Goal: Transaction & Acquisition: Purchase product/service

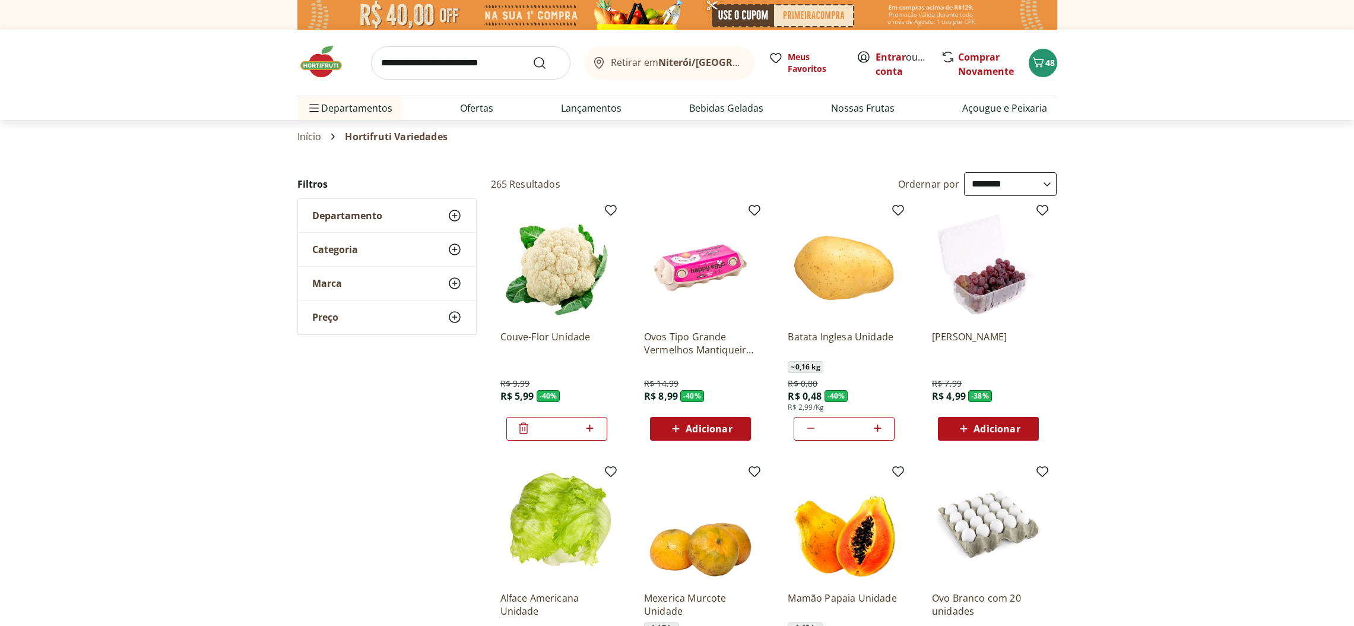
select select "**********"
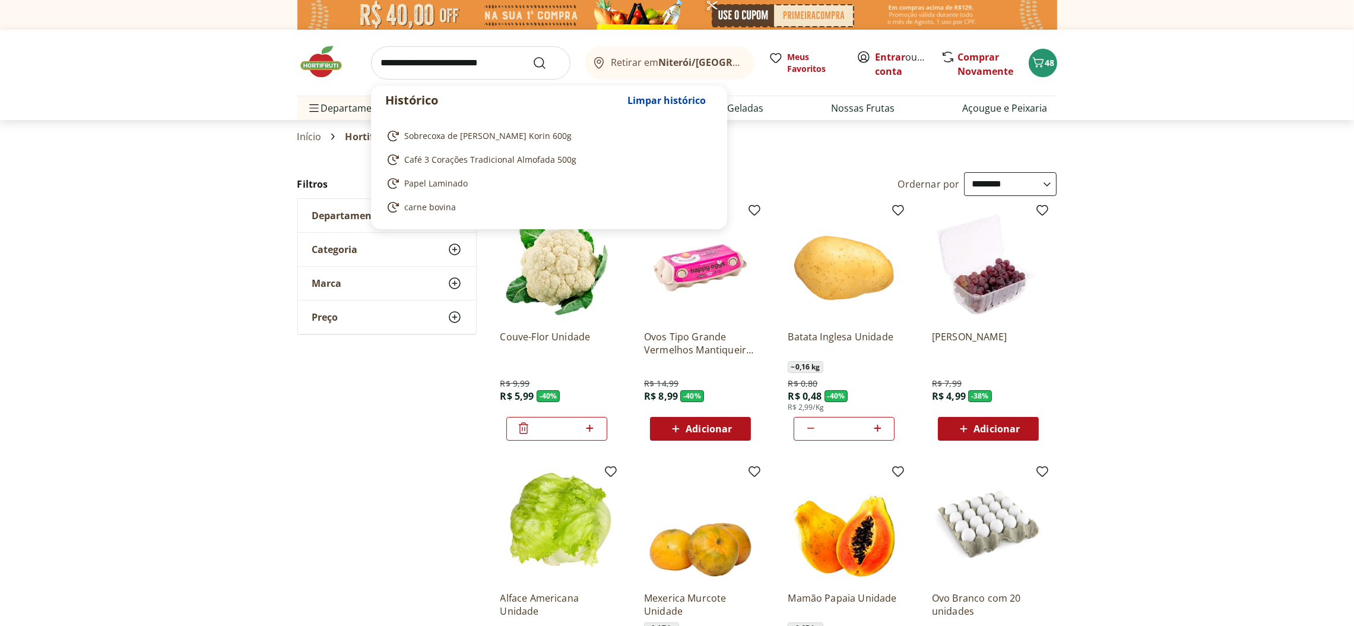
click at [525, 59] on input "search" at bounding box center [470, 62] width 199 height 33
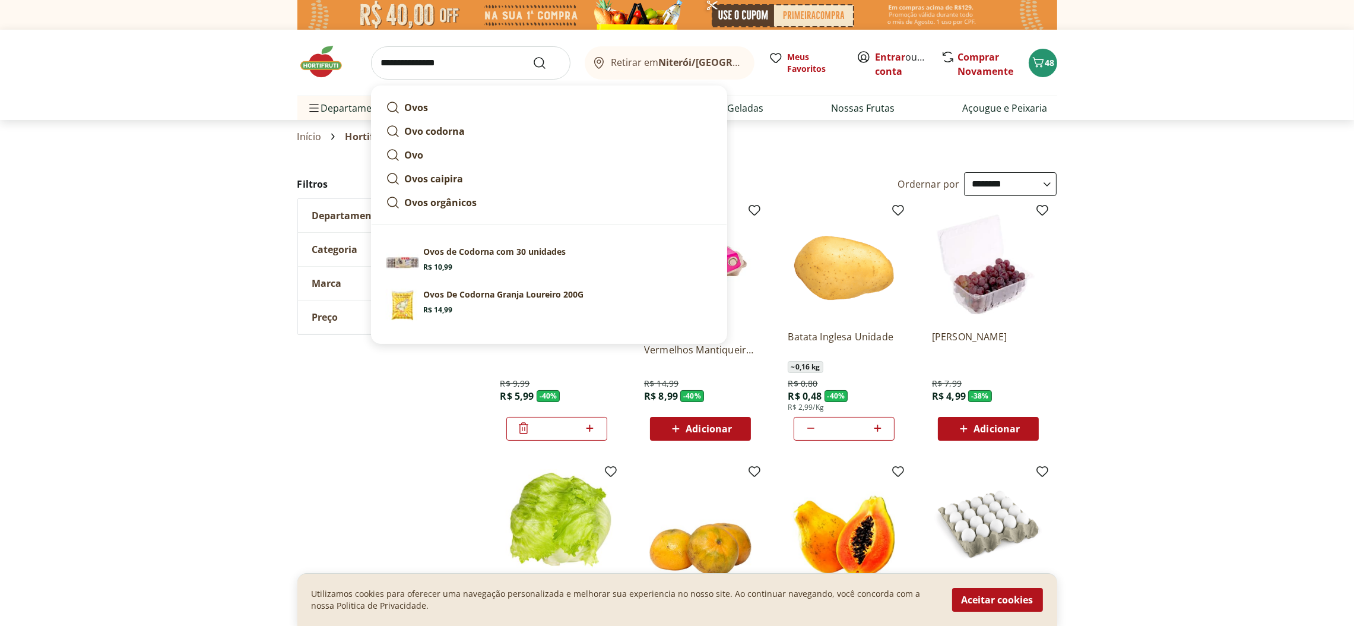
click at [458, 249] on p "Ovos de Codorna com 30 unidades" at bounding box center [495, 252] width 142 height 12
type input "**********"
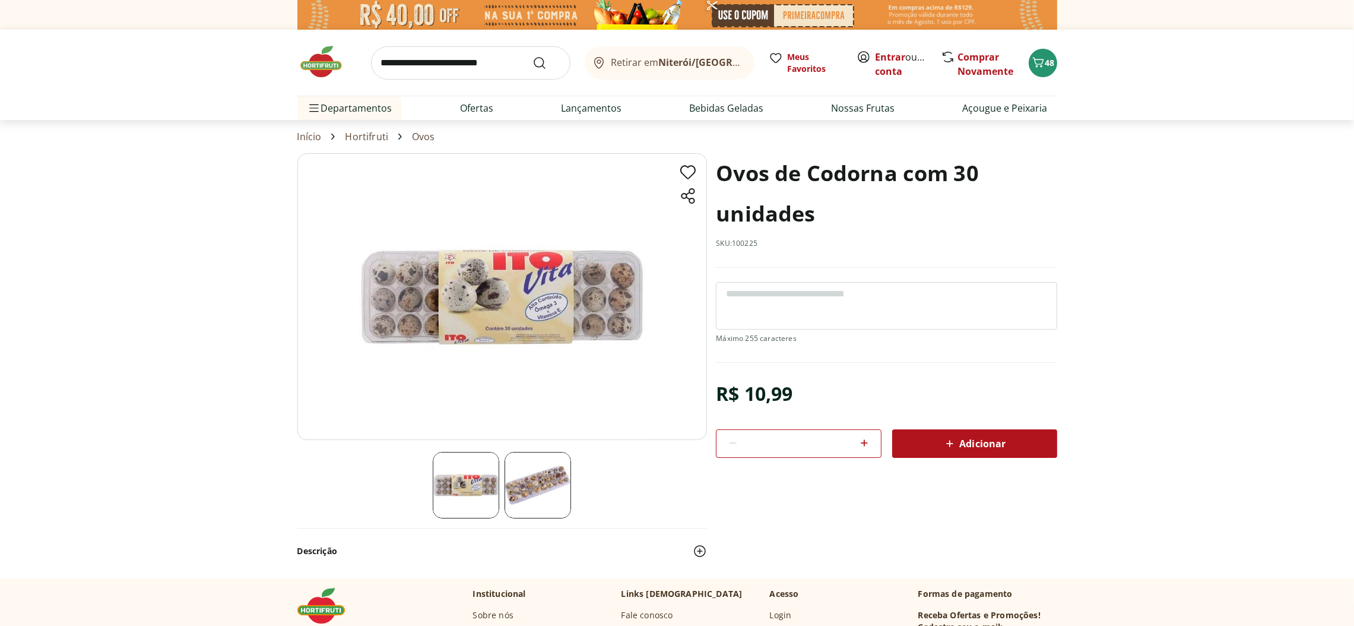
click at [979, 445] on span "Adicionar" at bounding box center [974, 443] width 63 height 14
click at [977, 440] on span "Adicionar" at bounding box center [974, 443] width 63 height 14
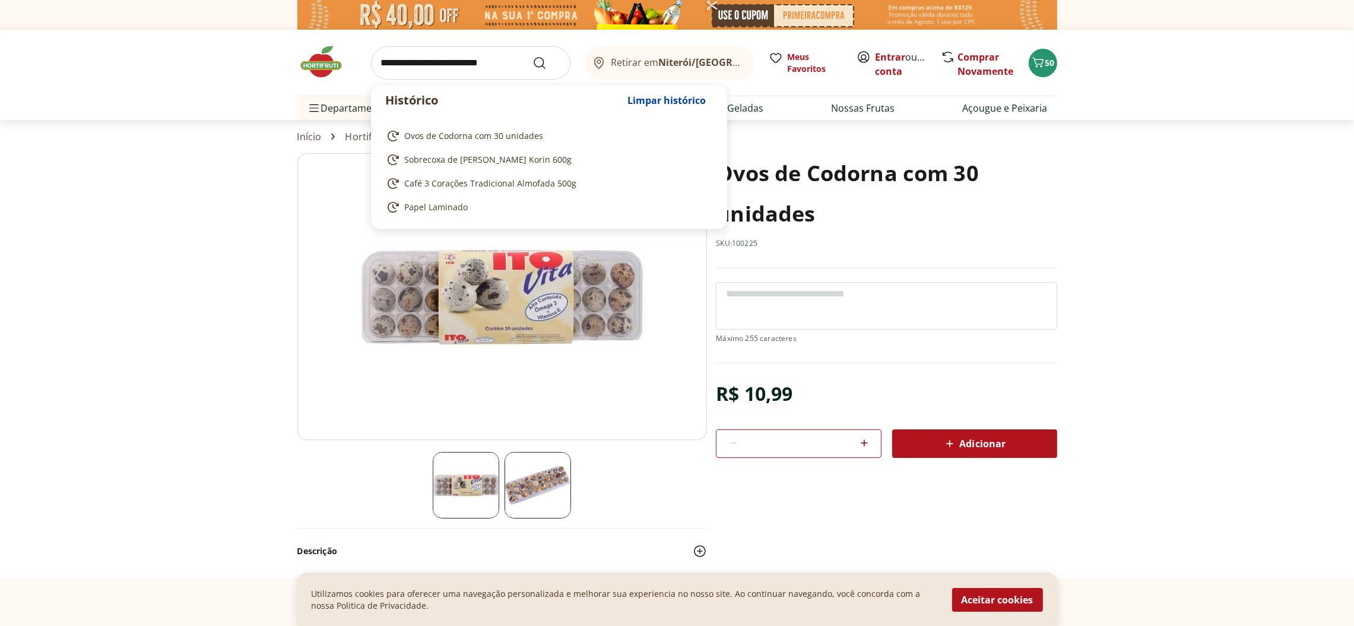
click at [515, 56] on input "search" at bounding box center [470, 62] width 199 height 33
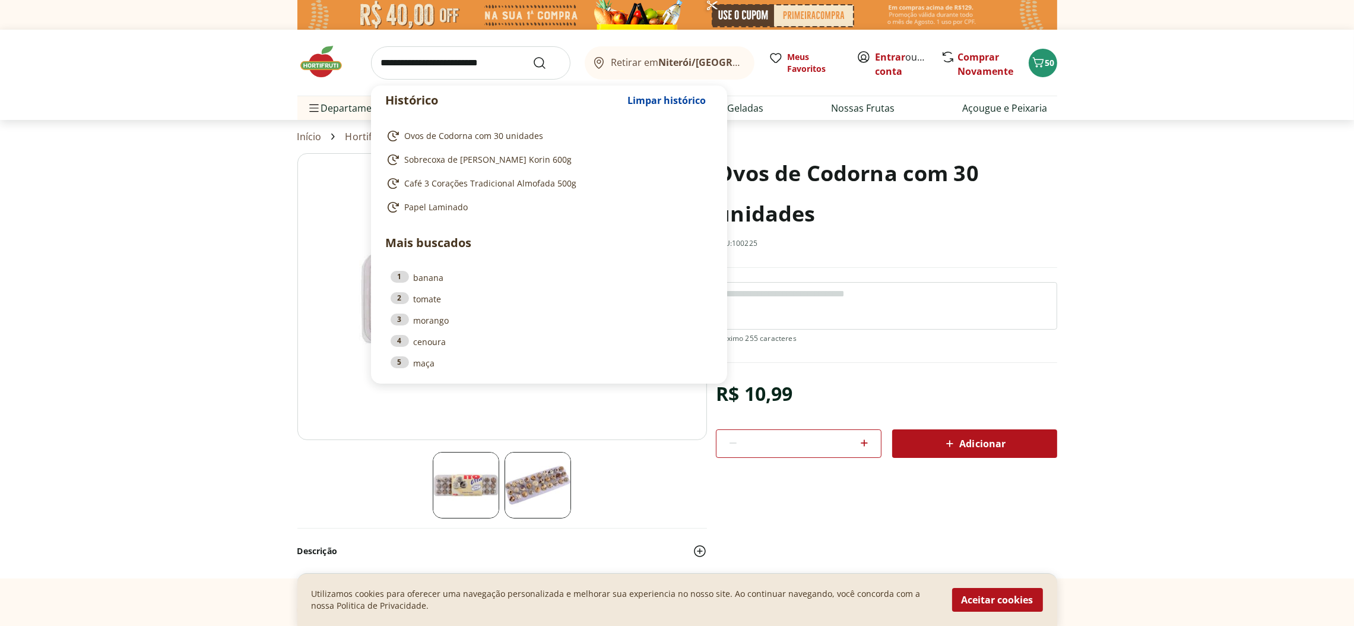
click at [515, 56] on input "search" at bounding box center [470, 62] width 199 height 33
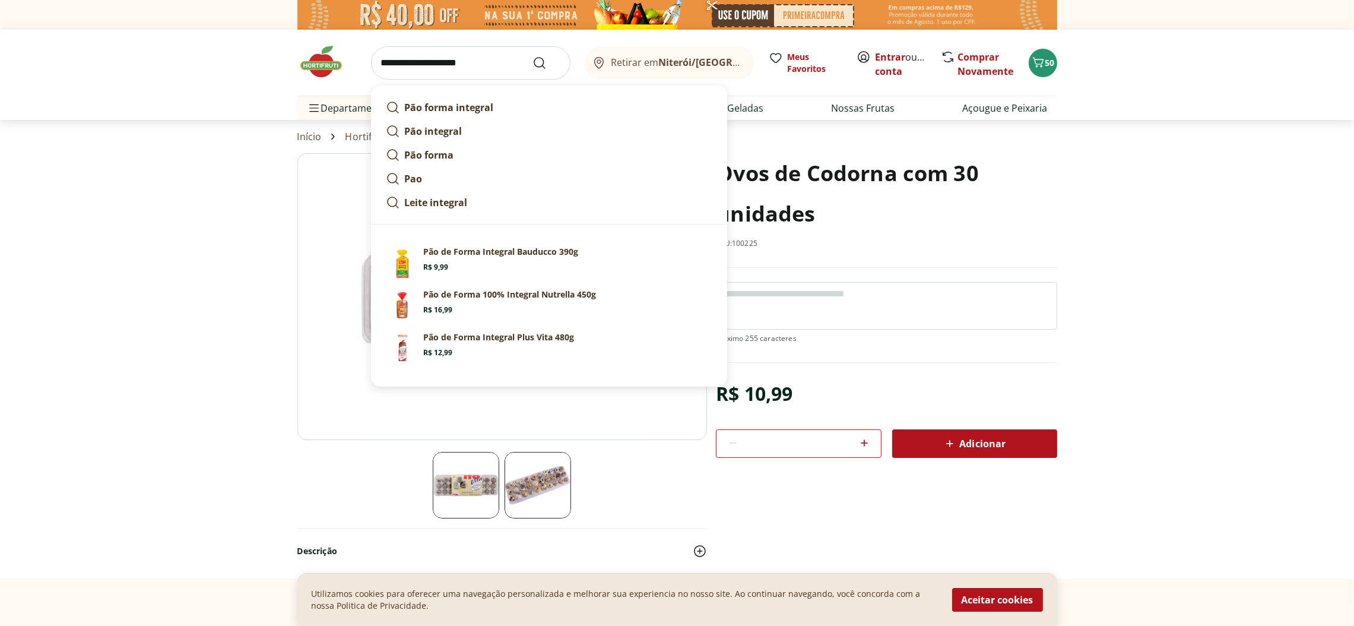
click at [505, 65] on input "**********" at bounding box center [470, 62] width 199 height 33
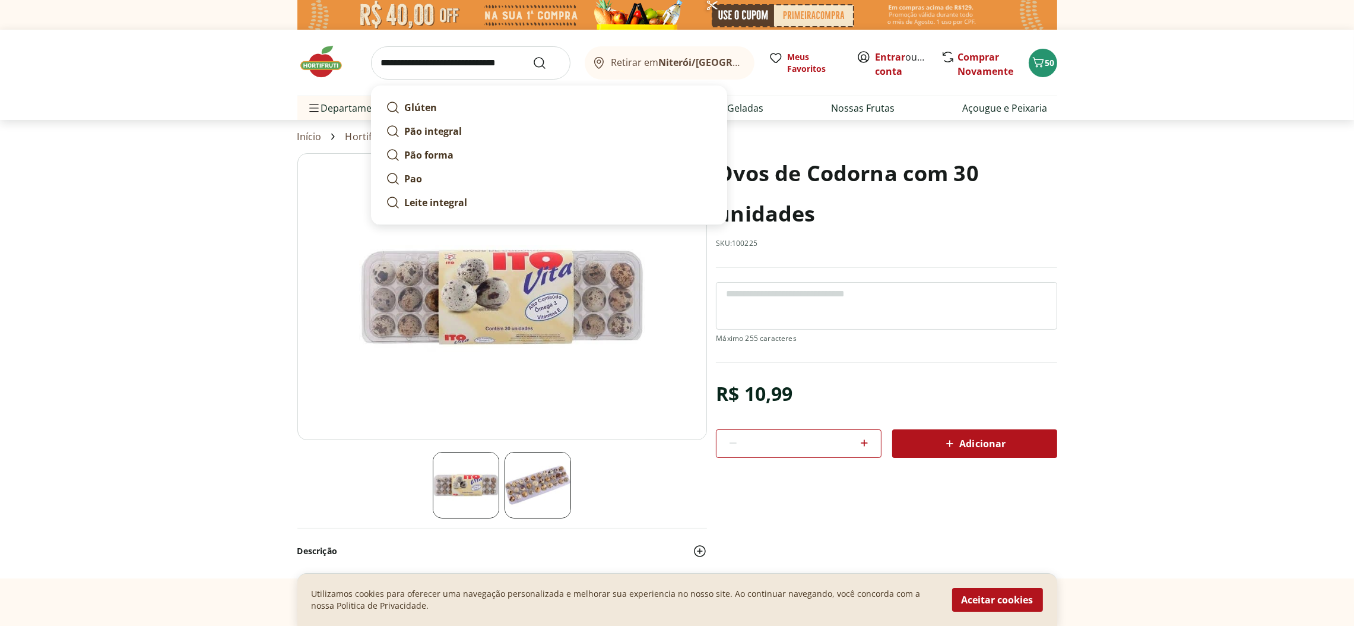
click at [552, 123] on link "Pão integral" at bounding box center [549, 131] width 336 height 24
type input "**********"
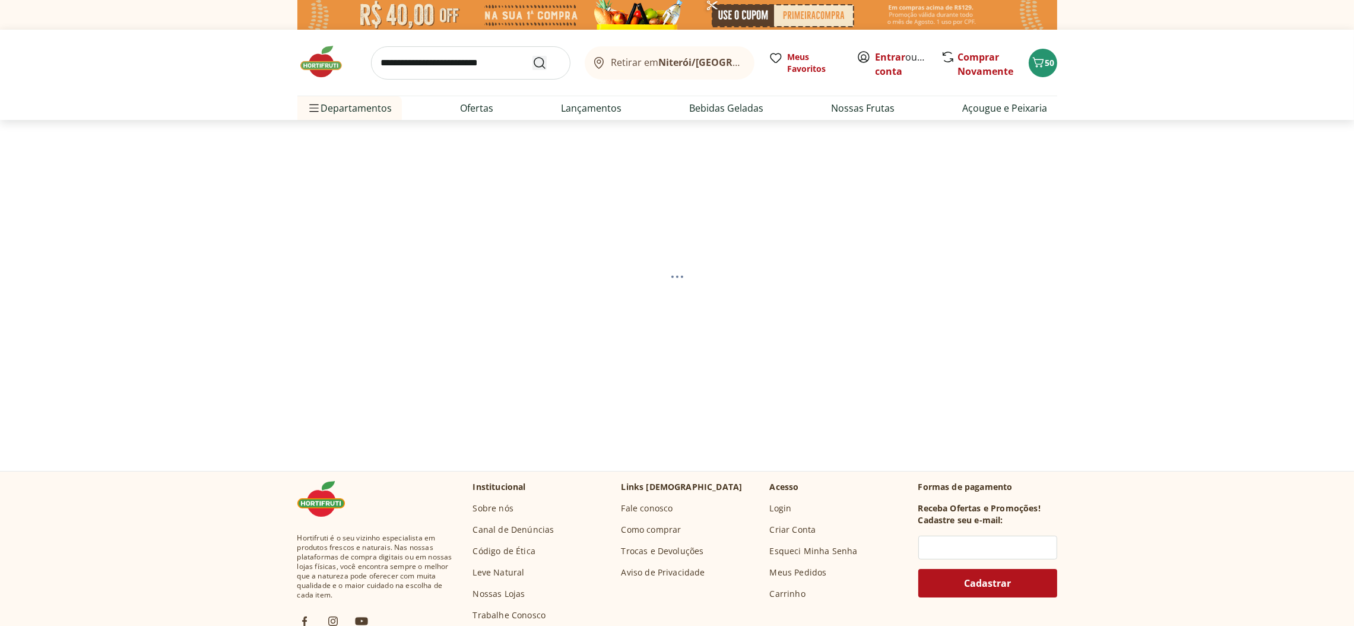
click at [542, 64] on icon "Submit Search" at bounding box center [540, 63] width 14 height 14
select select "**********"
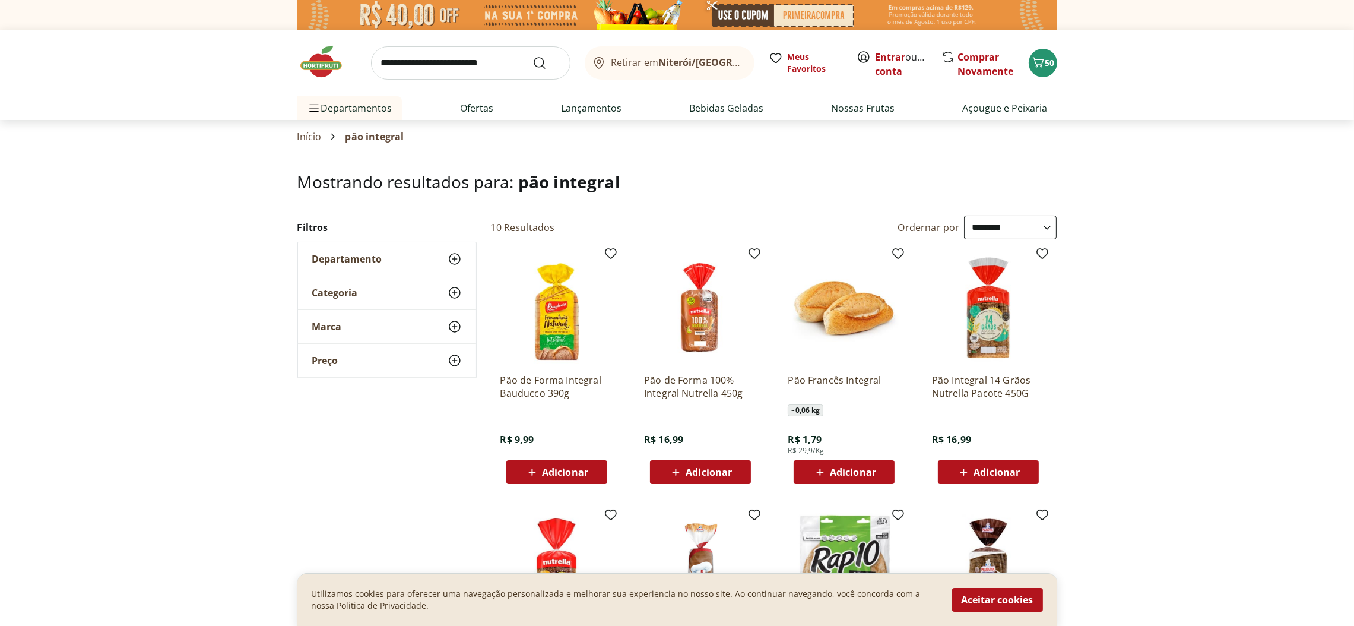
click at [694, 467] on span "Adicionar" at bounding box center [709, 471] width 46 height 9
click at [1119, 359] on section "**********" at bounding box center [677, 593] width 1354 height 843
click at [1046, 59] on span "51" at bounding box center [1050, 62] width 9 height 11
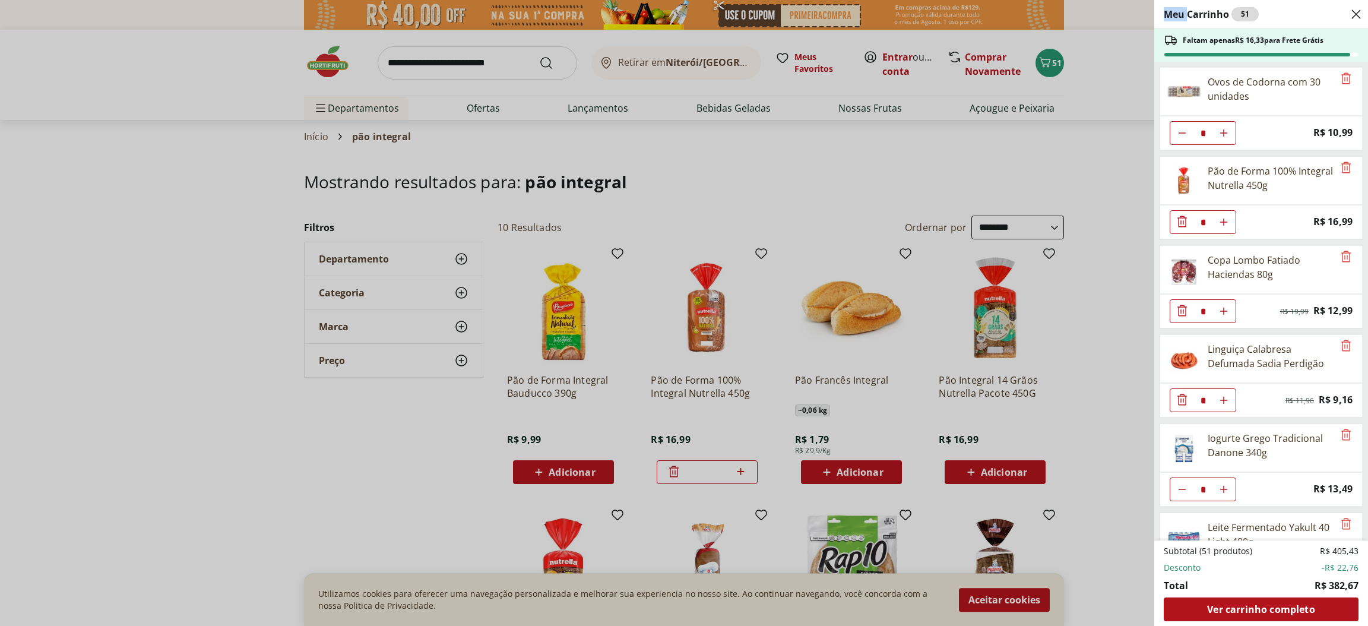
click at [1046, 59] on div "Meu Carrinho 51 Faltam apenas R$ 16,33 para Frete Grátis Ovos de Codorna com 30…" at bounding box center [684, 313] width 1368 height 626
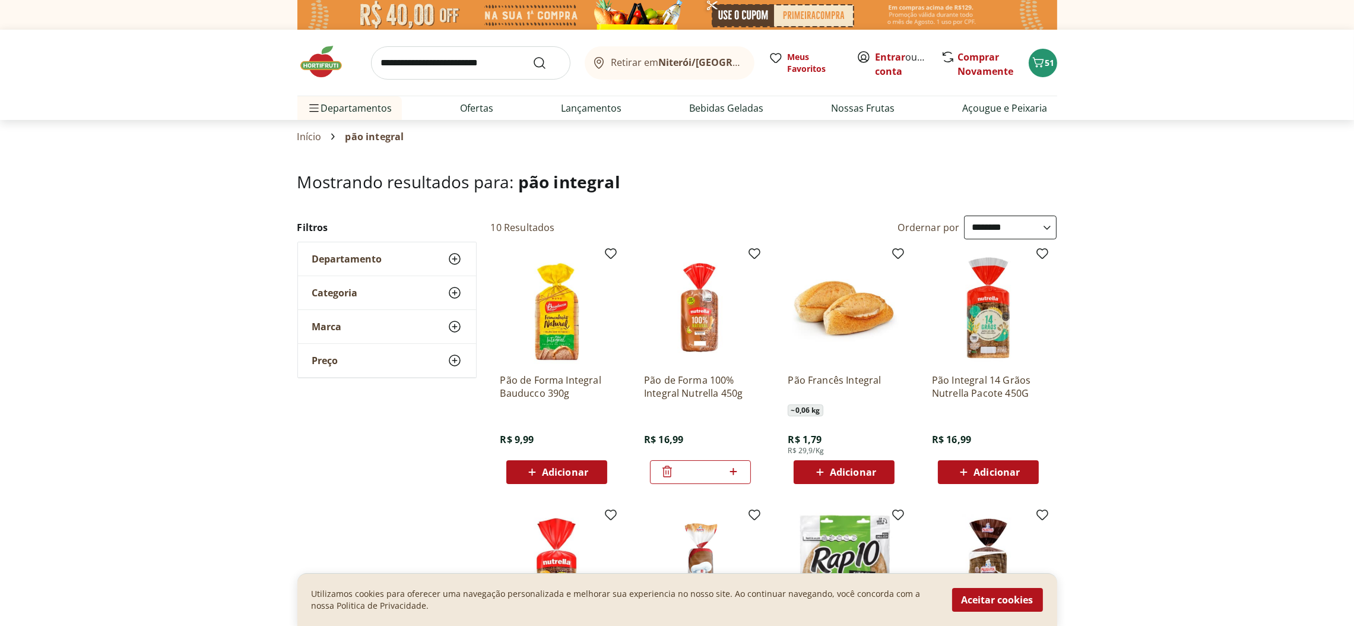
click at [1046, 59] on span "51" at bounding box center [1050, 62] width 9 height 11
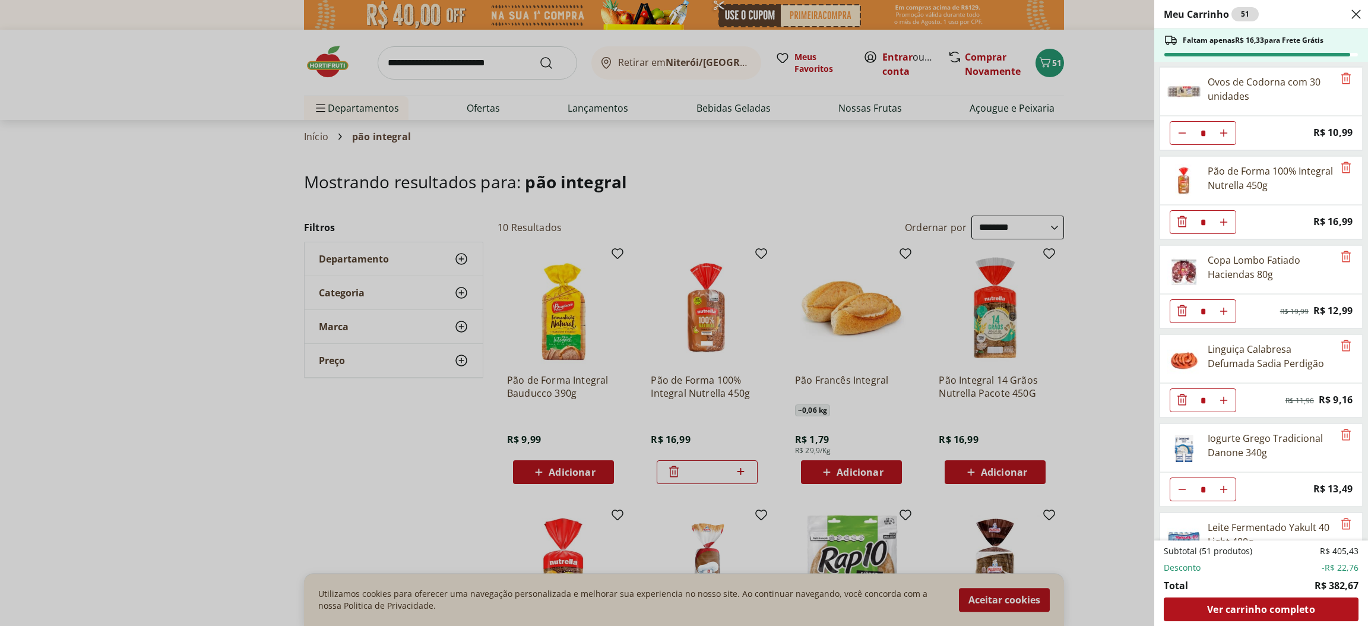
click at [1272, 612] on span "Ver carrinho completo" at bounding box center [1260, 608] width 107 height 9
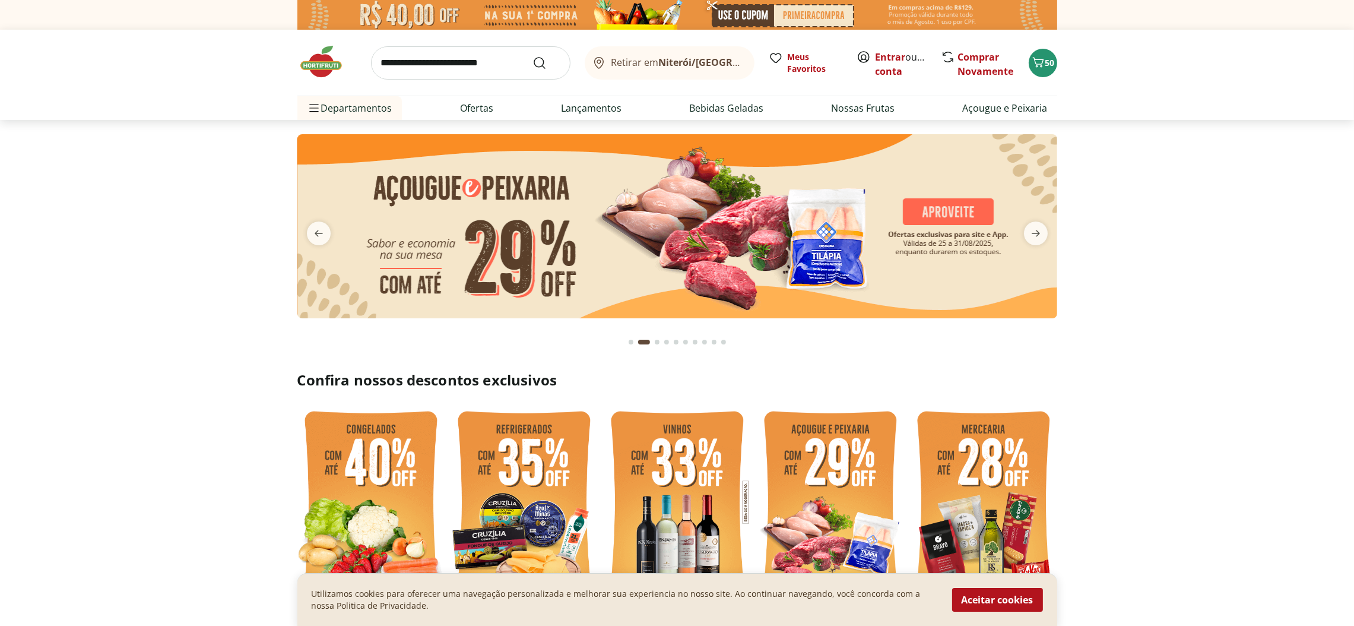
click at [1034, 228] on icon "next" at bounding box center [1036, 233] width 14 height 14
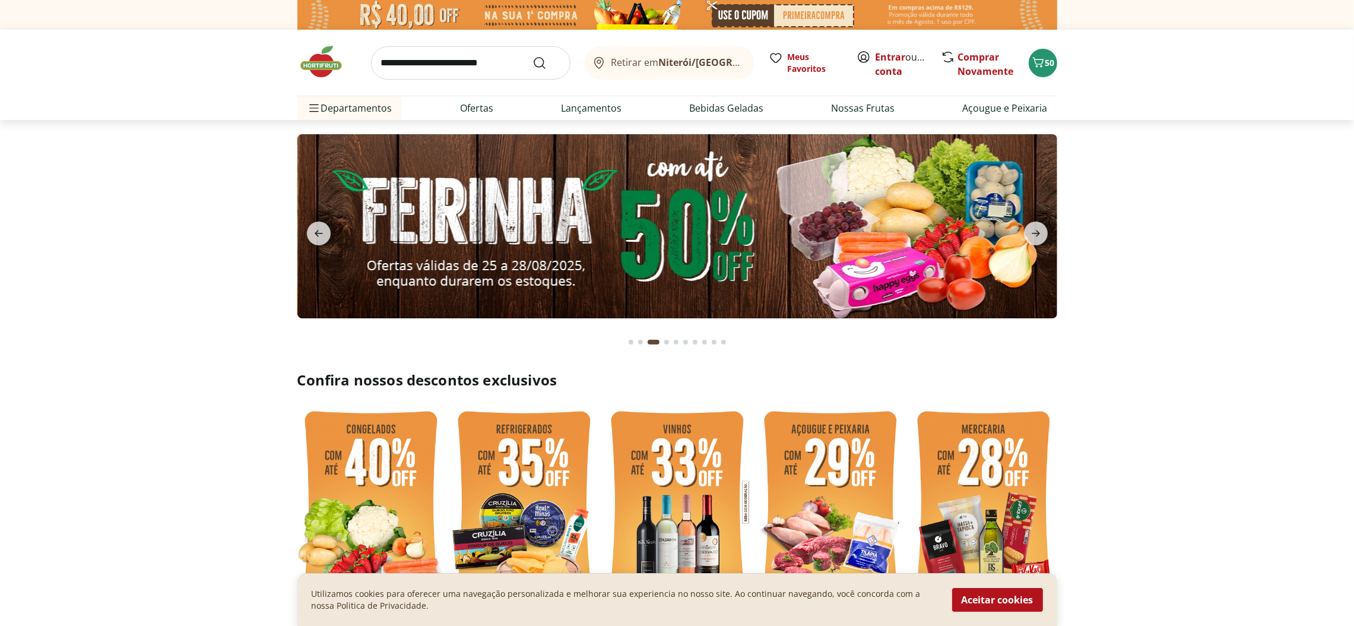
click at [1034, 228] on icon "next" at bounding box center [1036, 233] width 14 height 14
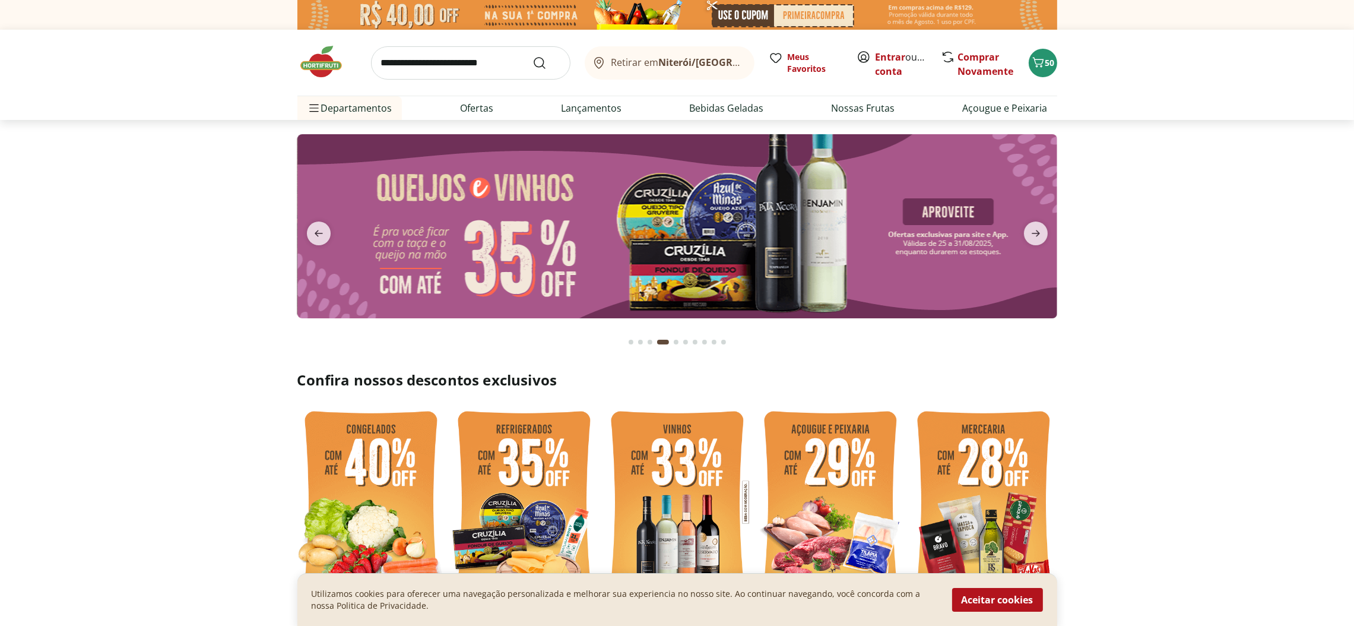
click at [1035, 228] on icon "next" at bounding box center [1036, 233] width 14 height 14
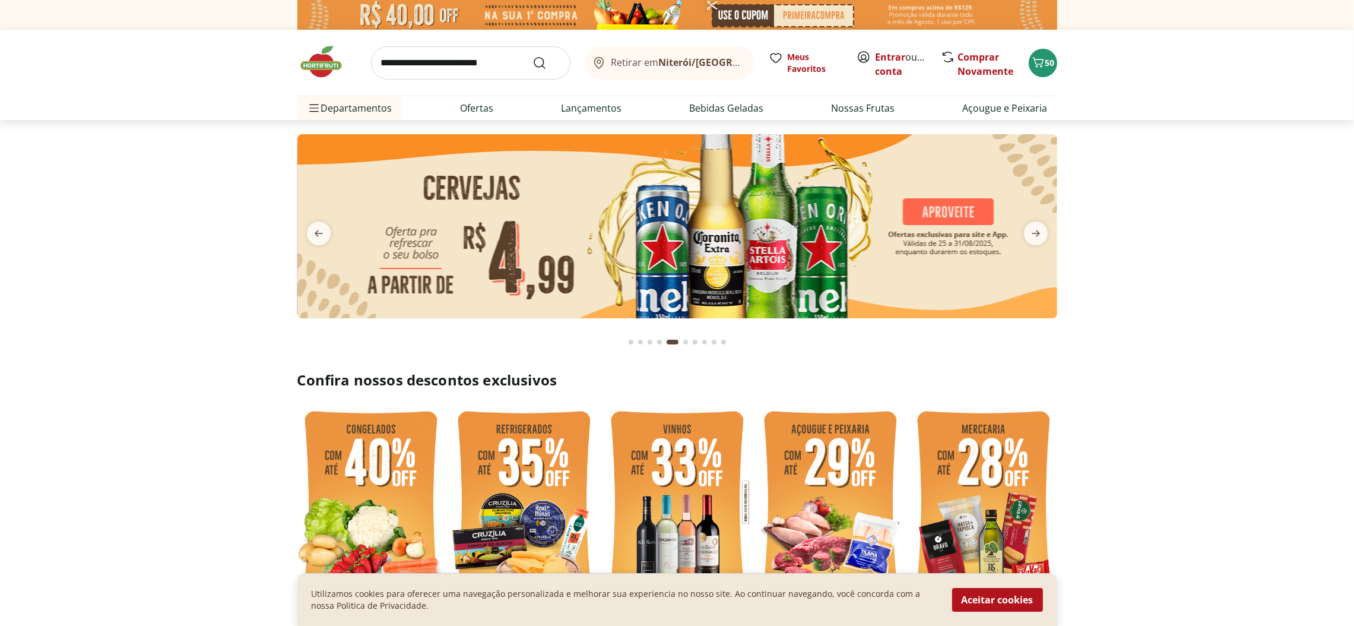
click at [1035, 228] on icon "next" at bounding box center [1036, 233] width 14 height 14
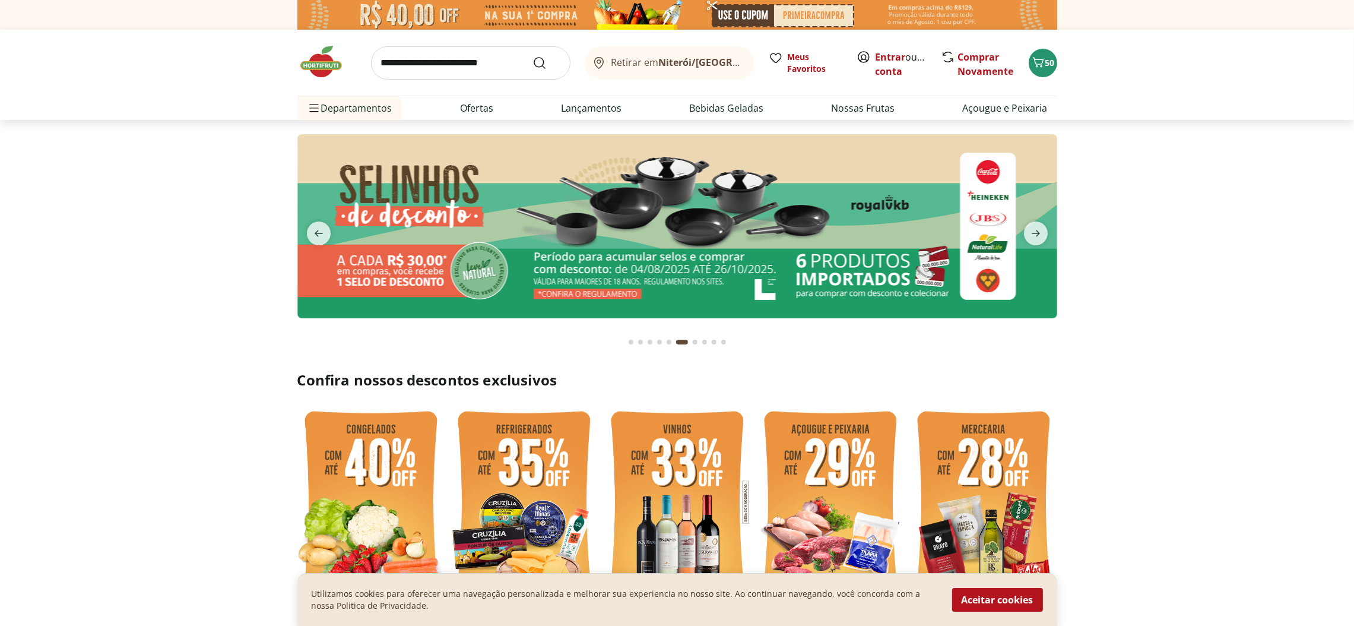
click at [1035, 228] on icon "next" at bounding box center [1036, 233] width 14 height 14
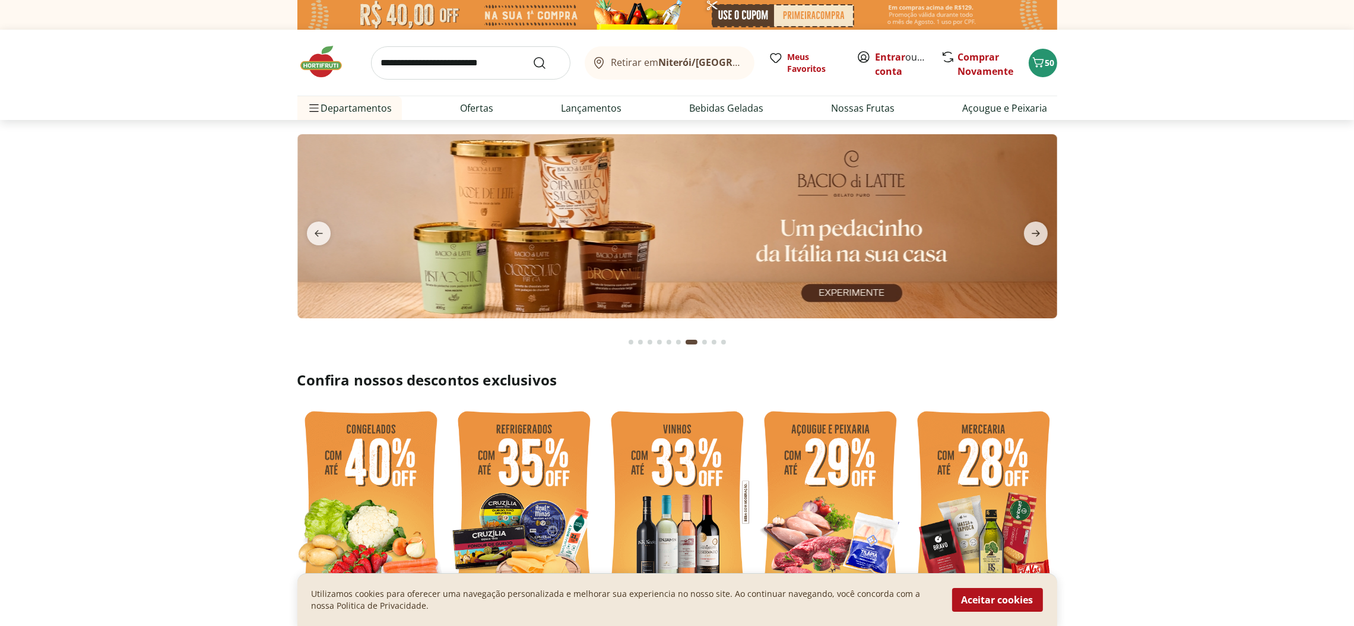
click at [1035, 228] on icon "next" at bounding box center [1036, 233] width 14 height 14
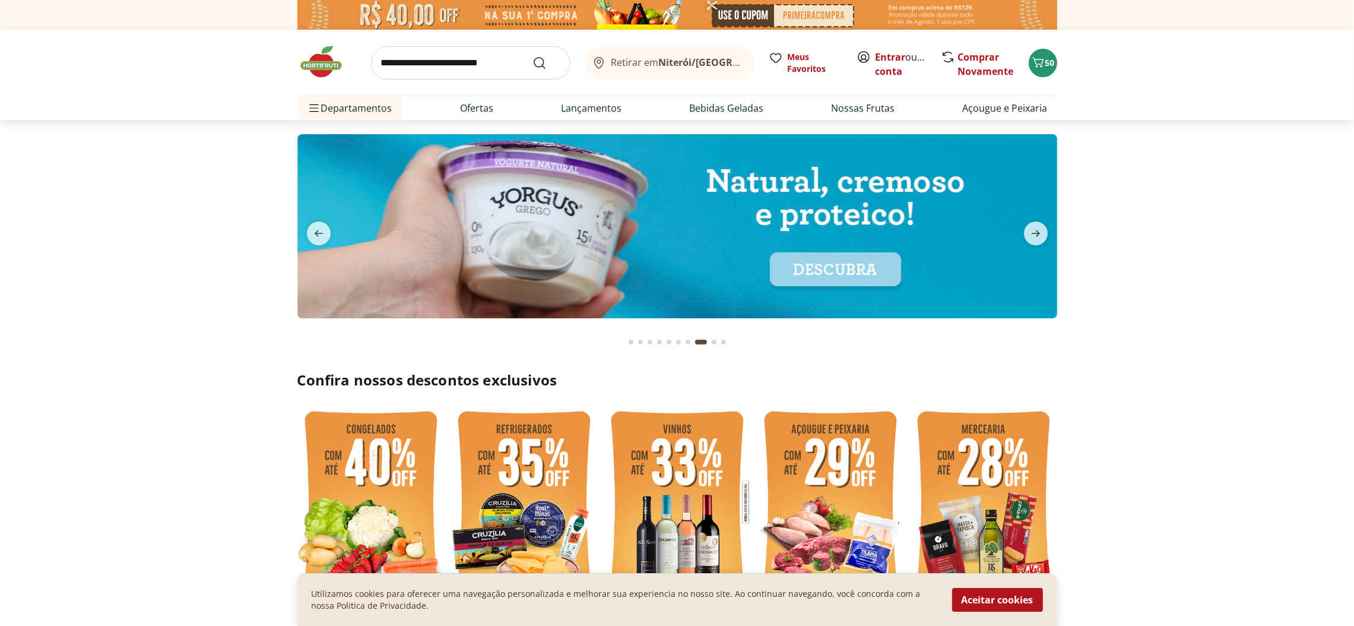
click at [1035, 228] on icon "next" at bounding box center [1036, 233] width 14 height 14
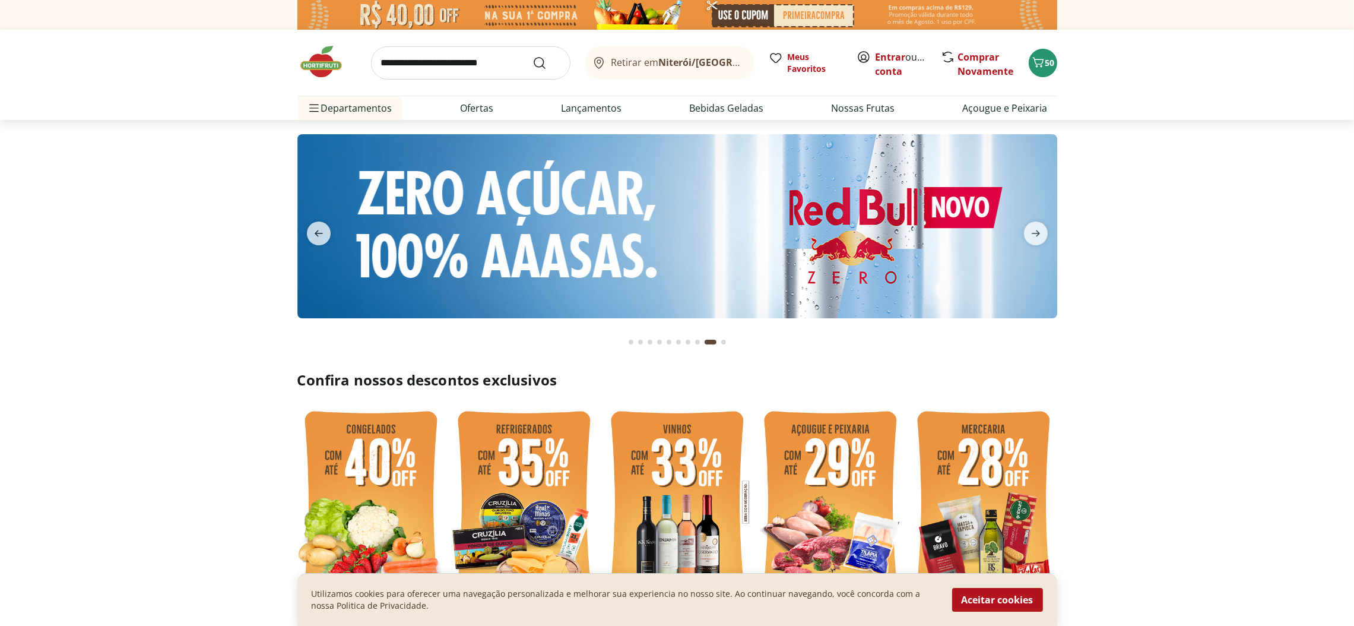
click at [1035, 228] on icon "next" at bounding box center [1036, 233] width 14 height 14
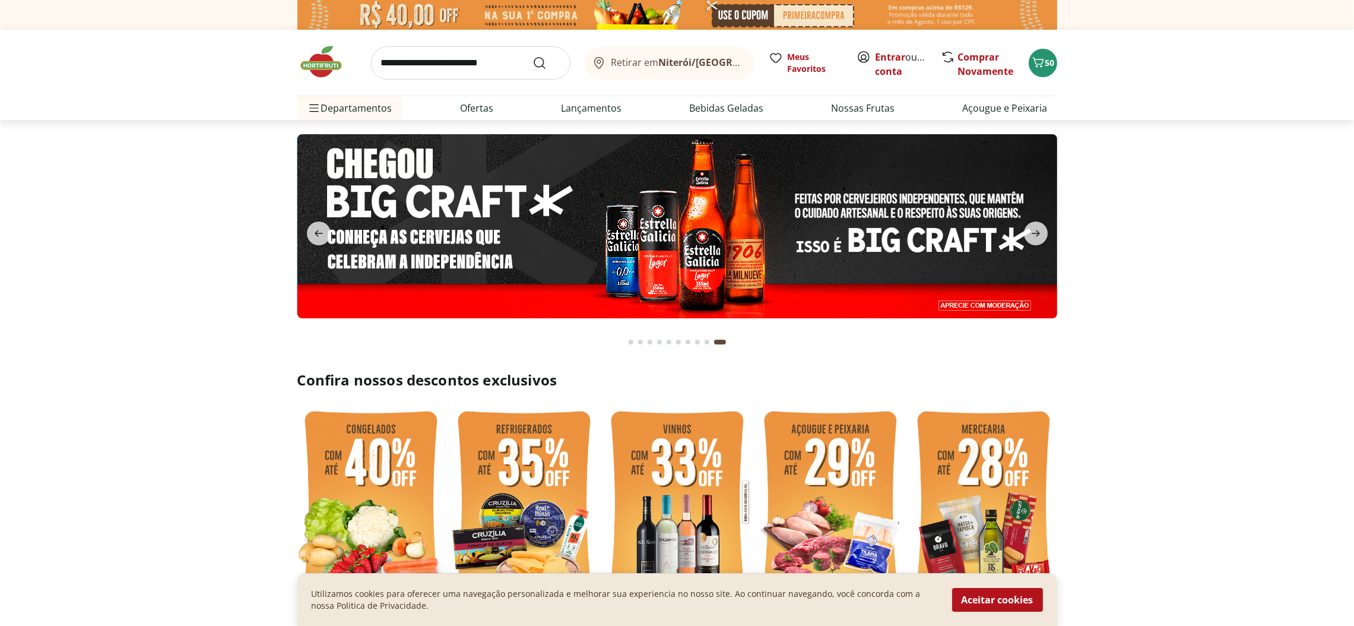
click at [322, 231] on icon "previous" at bounding box center [319, 233] width 14 height 14
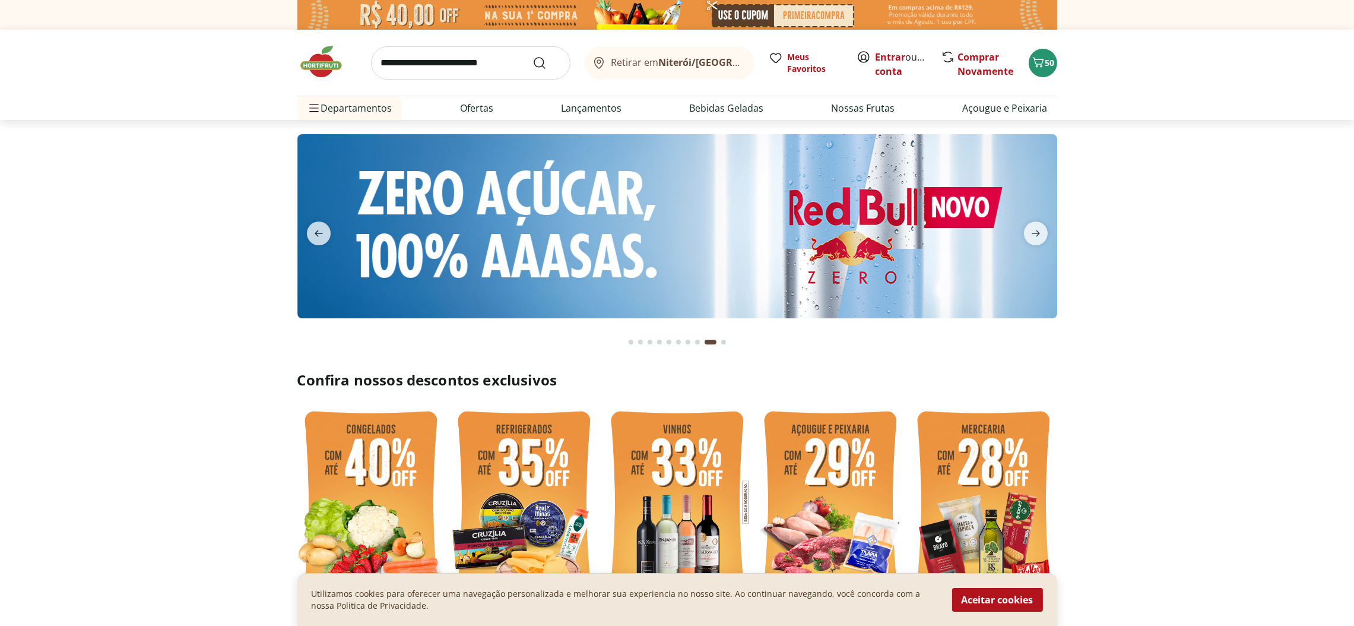
click at [322, 231] on icon "previous" at bounding box center [319, 233] width 14 height 14
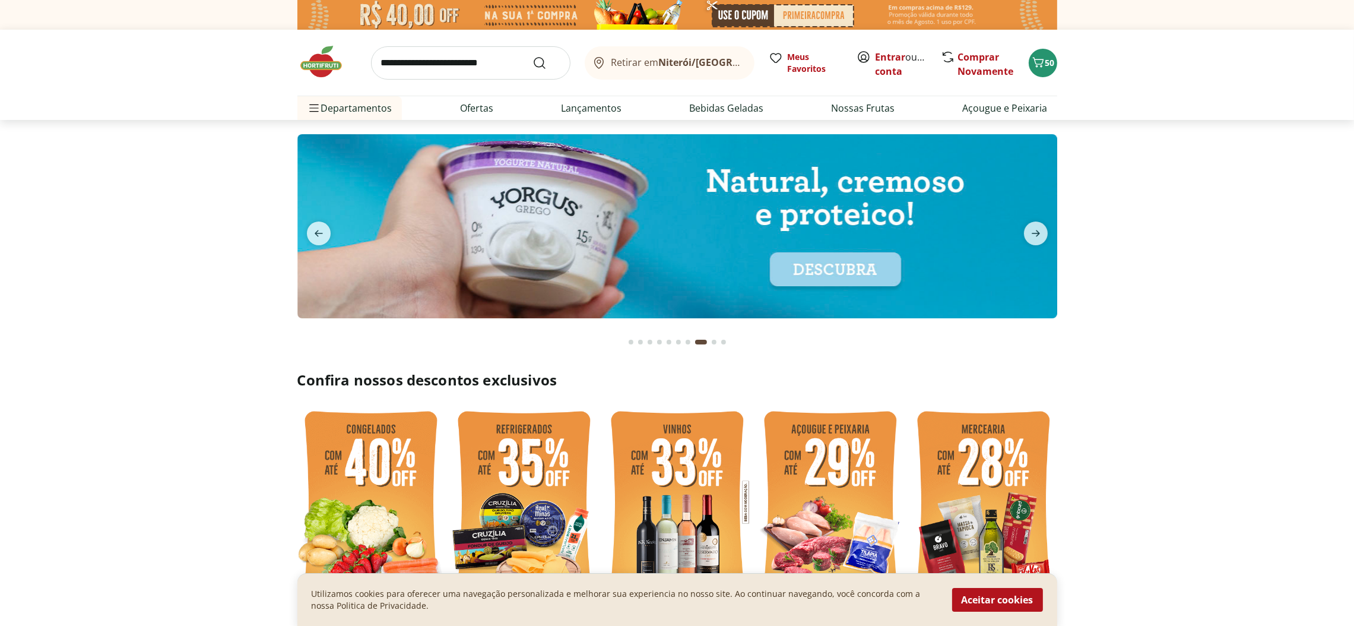
click at [322, 231] on icon "previous" at bounding box center [319, 233] width 14 height 14
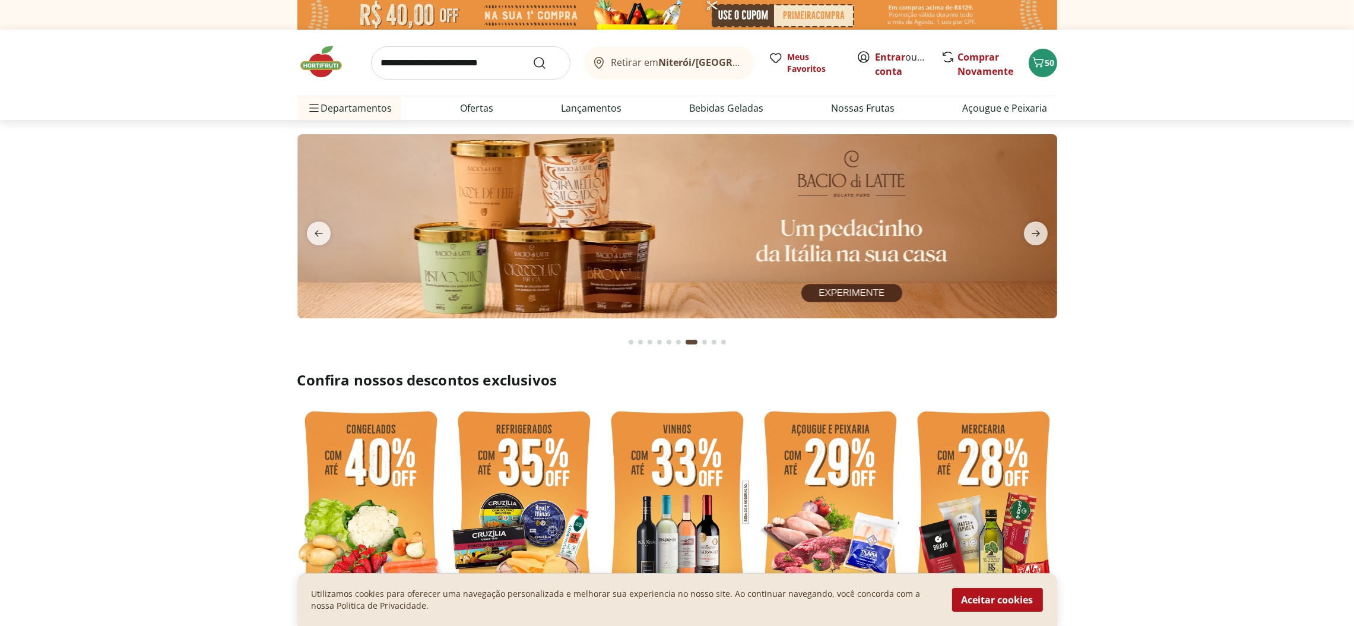
click at [322, 231] on icon "previous" at bounding box center [319, 233] width 14 height 14
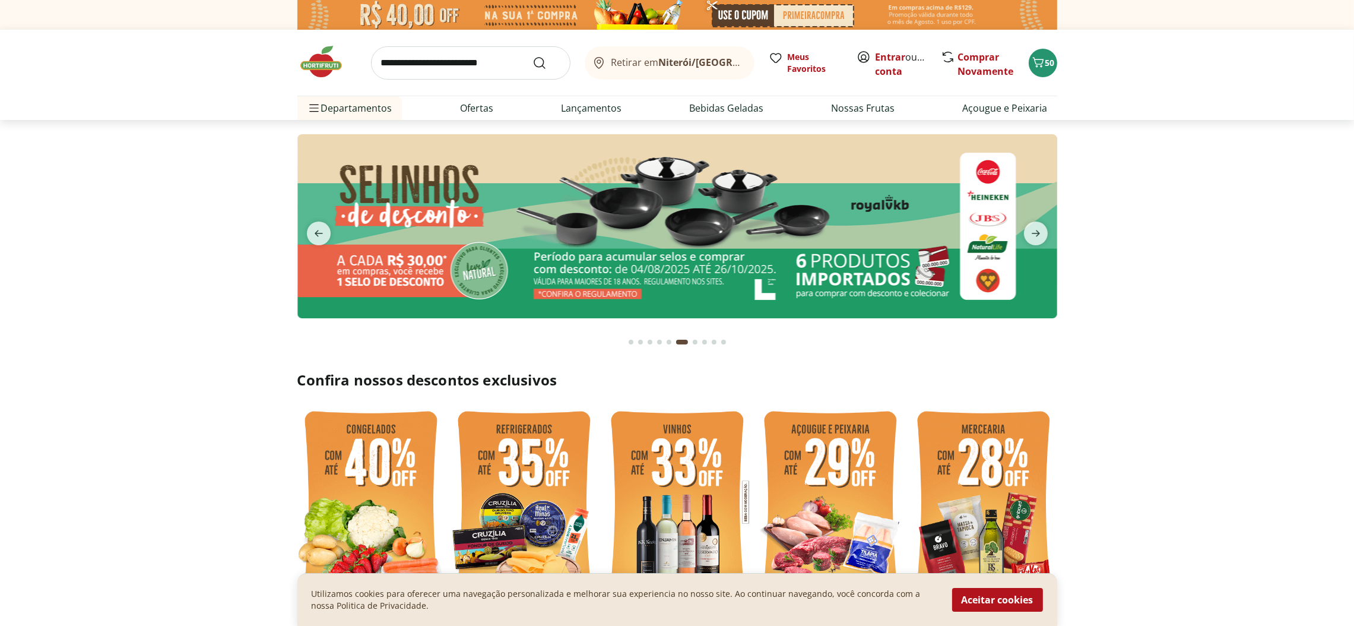
click at [322, 231] on icon "previous" at bounding box center [319, 233] width 14 height 14
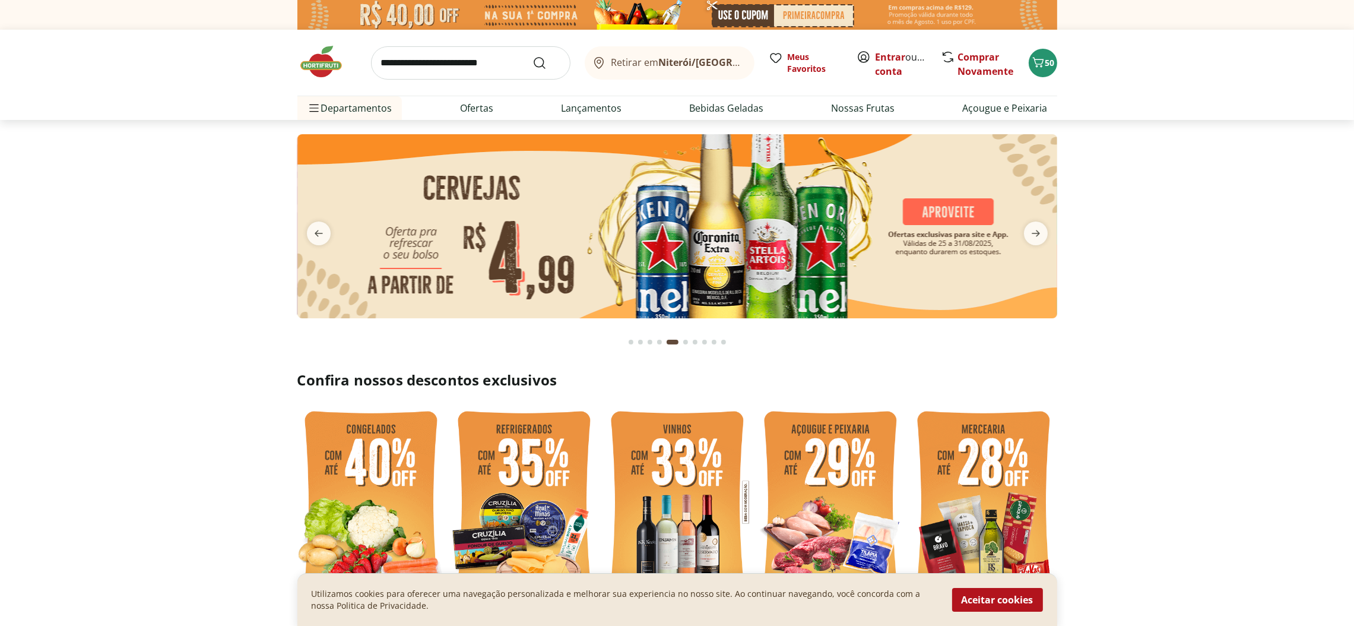
click at [322, 231] on icon "previous" at bounding box center [319, 233] width 14 height 14
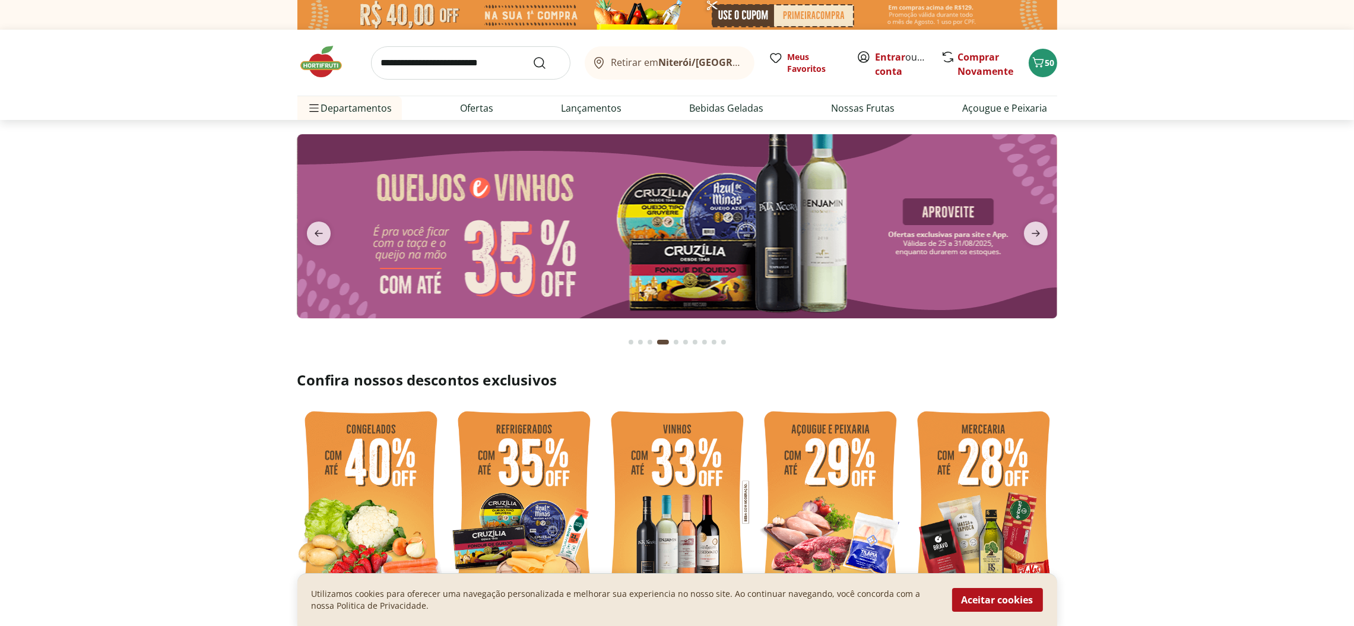
click at [322, 231] on icon "previous" at bounding box center [319, 233] width 14 height 14
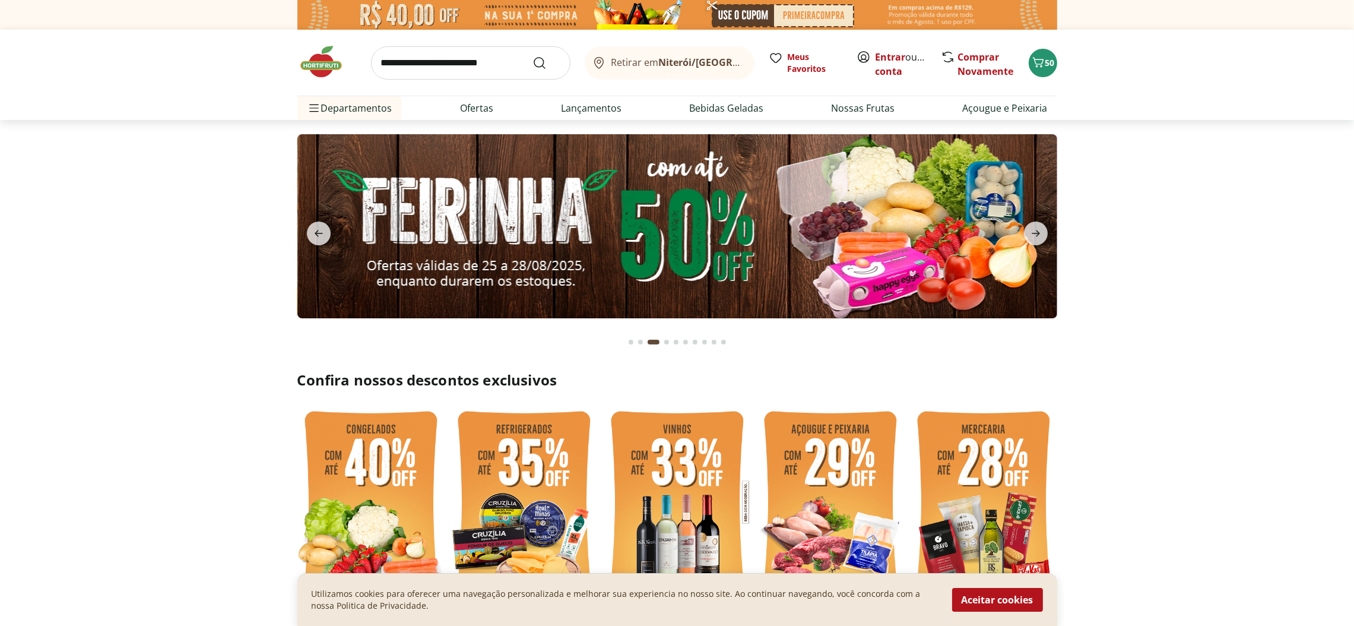
click at [322, 231] on icon "previous" at bounding box center [319, 233] width 14 height 14
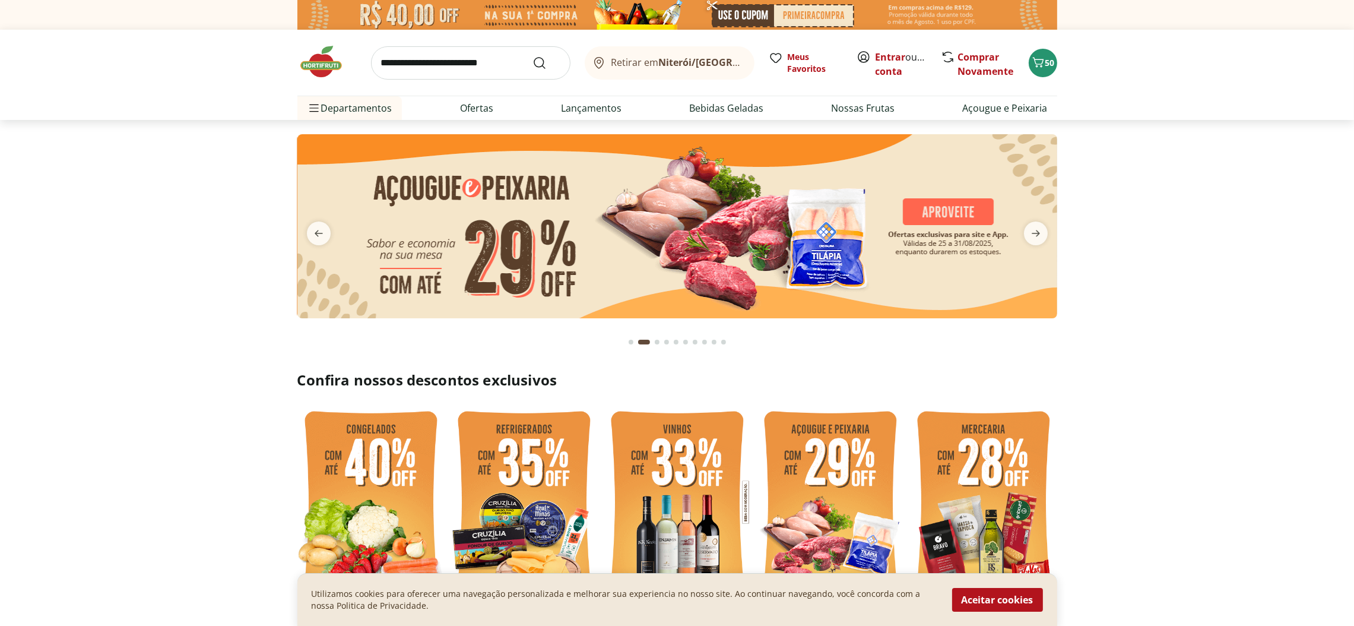
click at [322, 231] on icon "previous" at bounding box center [319, 233] width 14 height 14
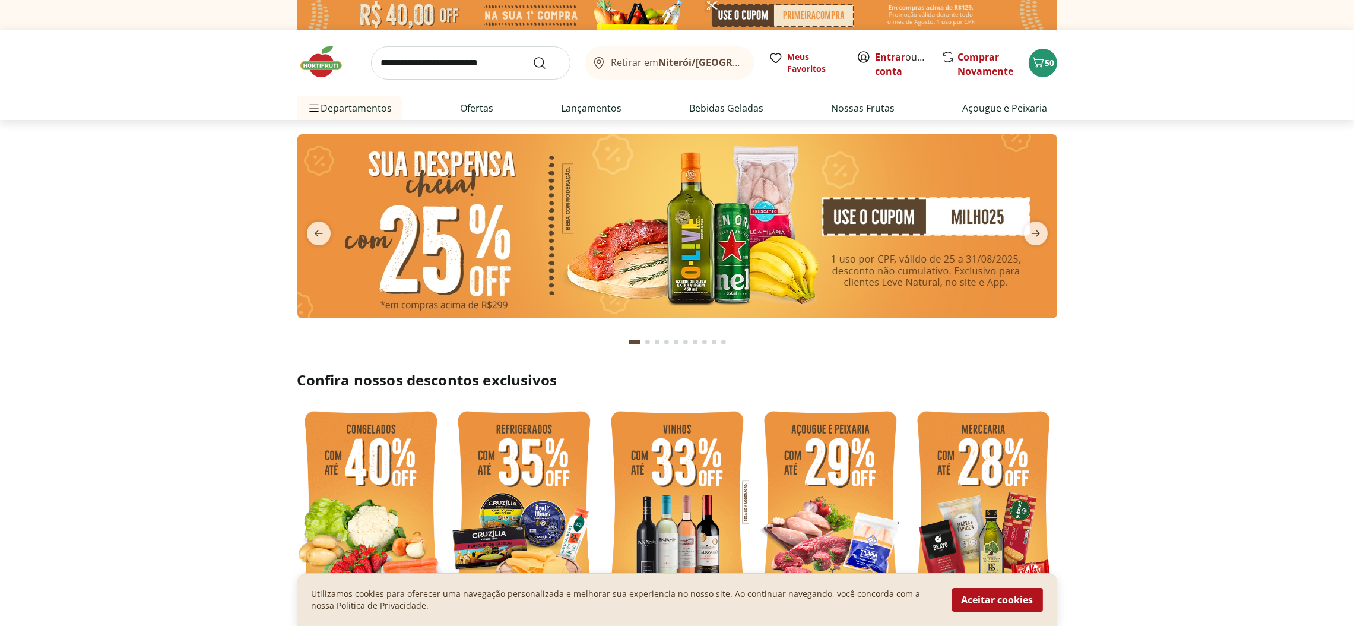
click at [1035, 56] on icon "Carrinho" at bounding box center [1038, 62] width 14 height 14
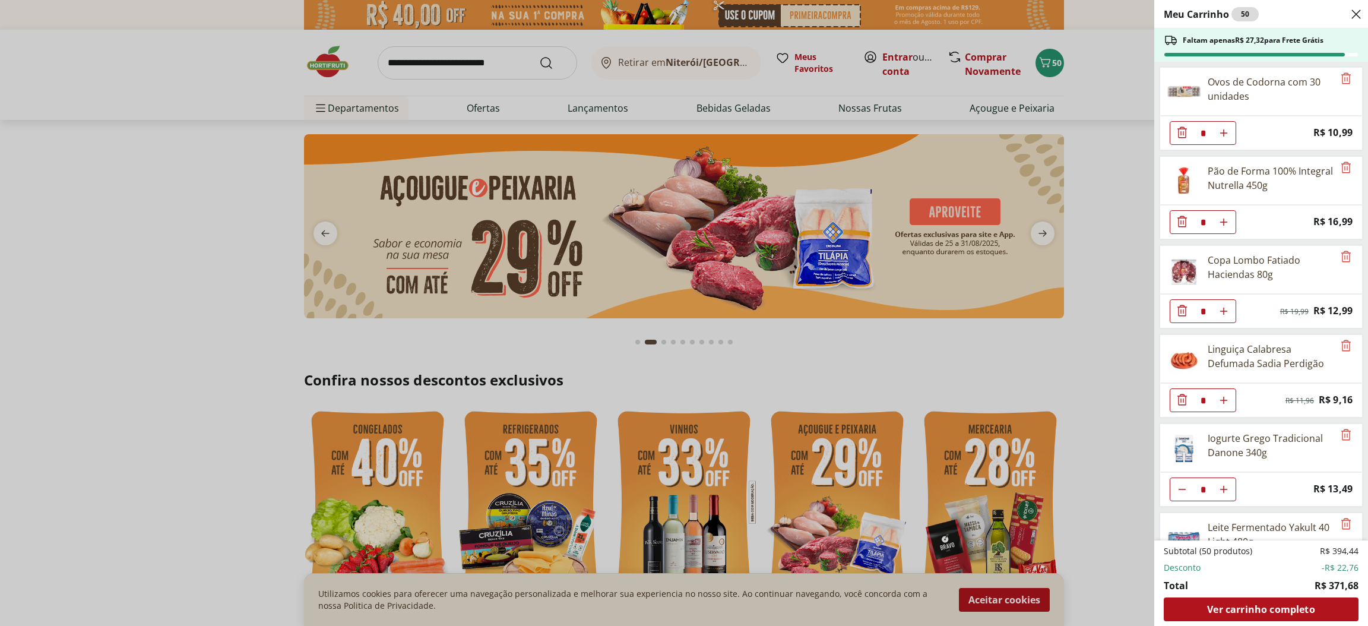
click at [1285, 610] on span "Ver carrinho completo" at bounding box center [1260, 608] width 107 height 9
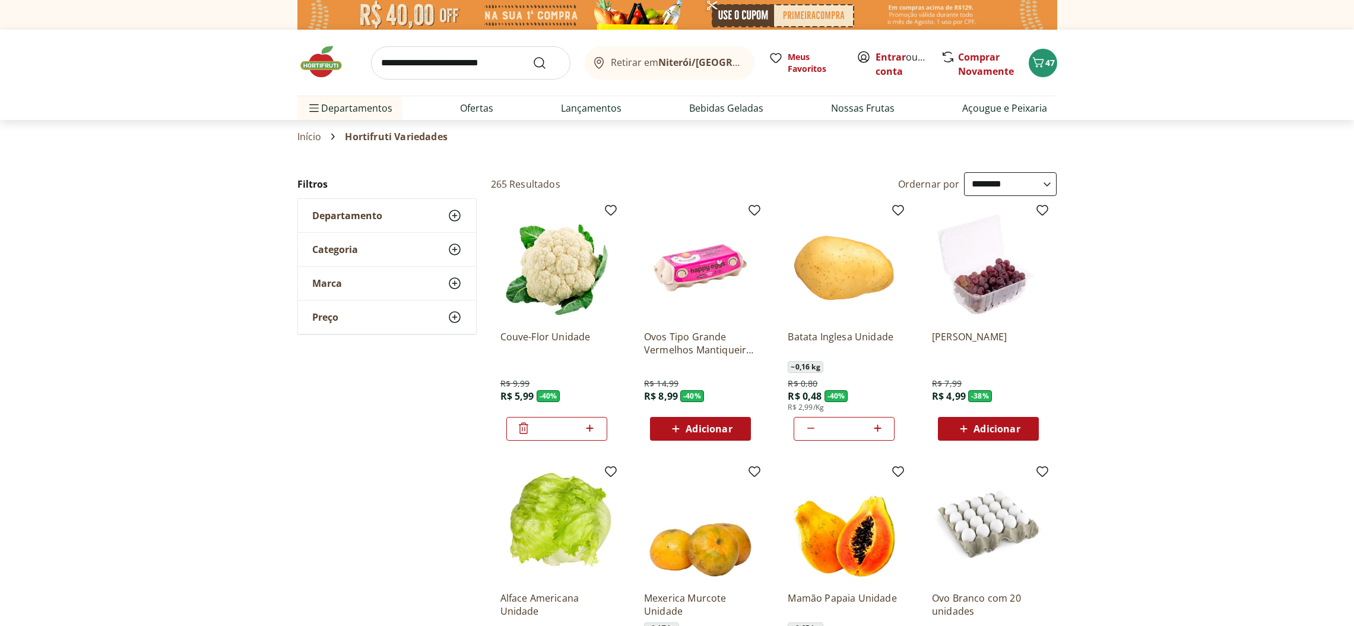
select select "**********"
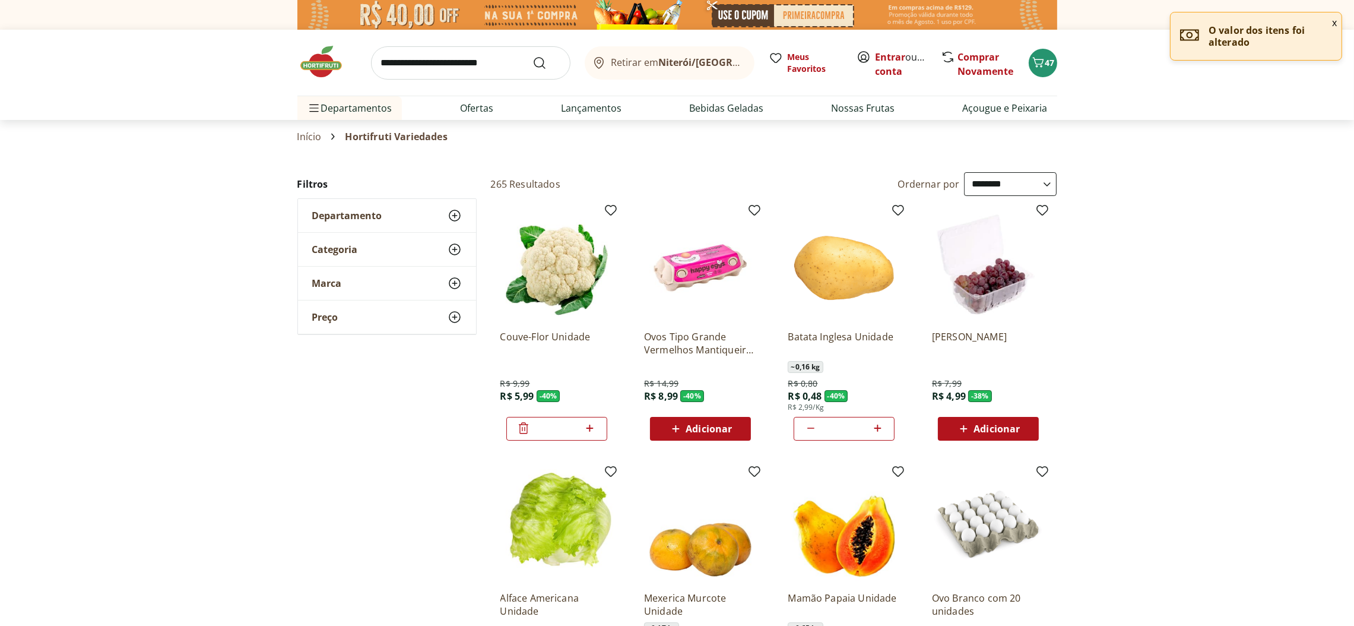
click at [1038, 62] on icon "Carrinho" at bounding box center [1038, 62] width 14 height 14
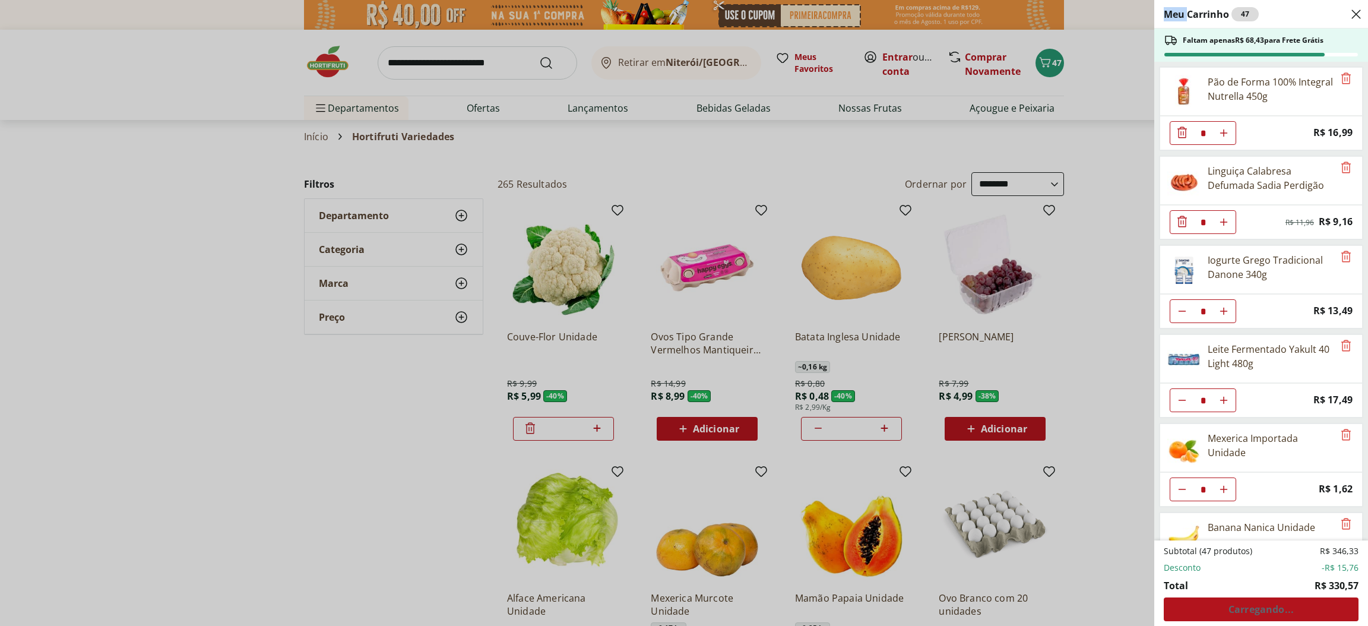
click at [1038, 62] on div "Meu Carrinho 47 Faltam apenas R$ 68,43 para Frete Grátis Pão de Forma 100% Inte…" at bounding box center [684, 313] width 1368 height 626
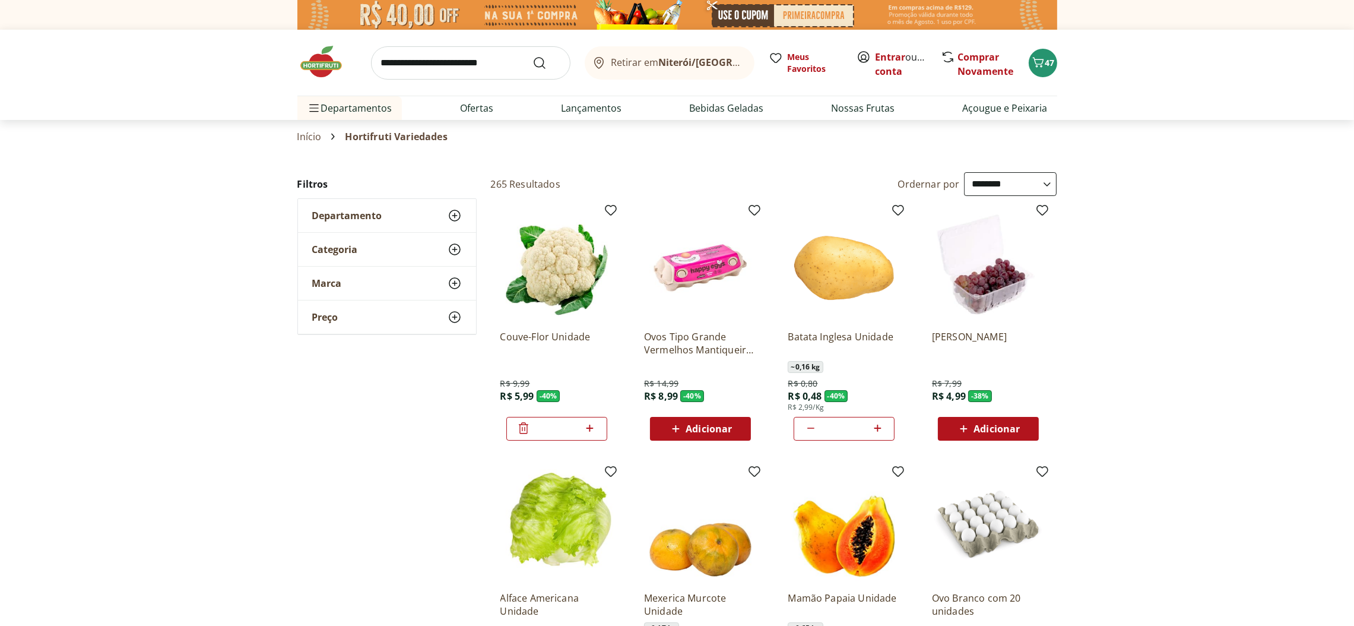
click at [1038, 62] on icon "Carrinho" at bounding box center [1038, 62] width 14 height 14
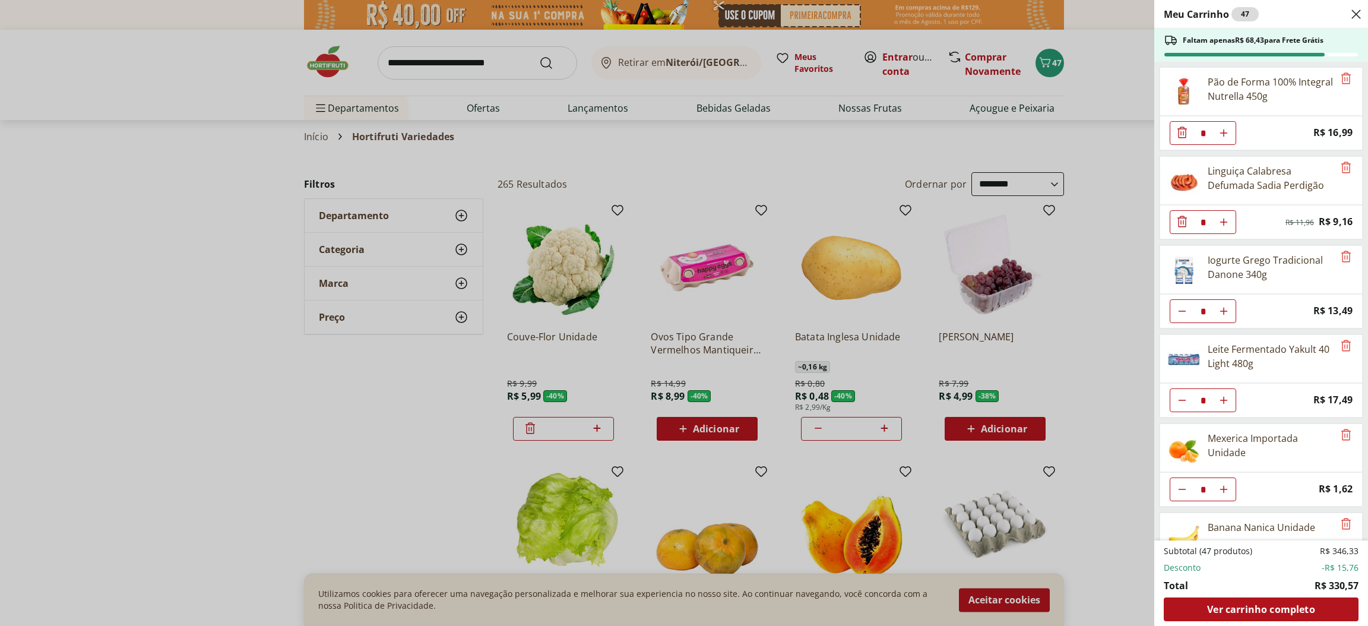
click at [1288, 604] on span "Ver carrinho completo" at bounding box center [1260, 608] width 107 height 9
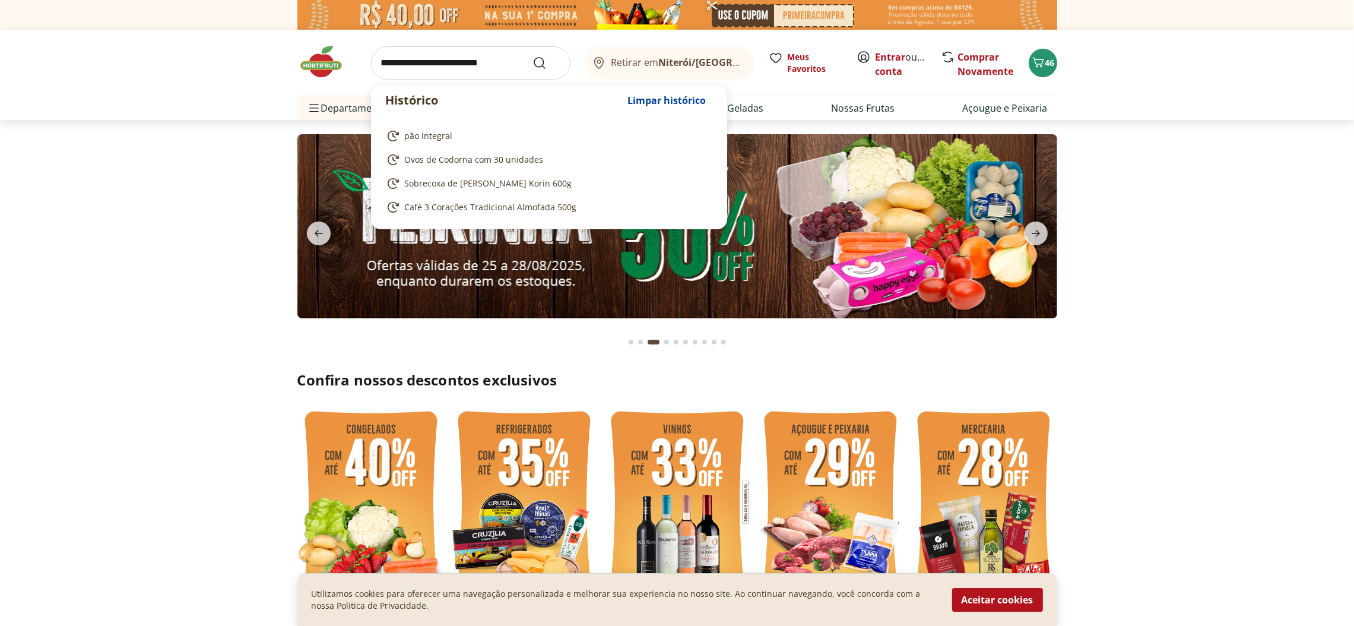
click at [520, 64] on input "search" at bounding box center [470, 62] width 199 height 33
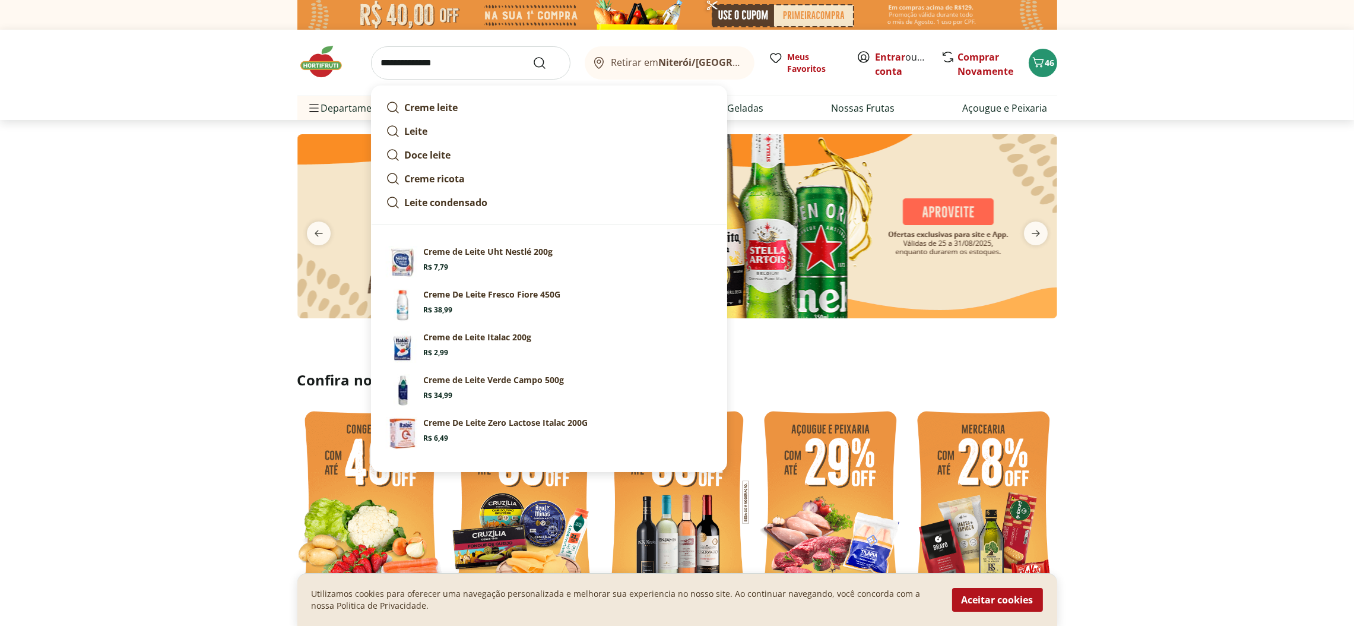
type input "**********"
click at [540, 62] on icon "Submit Search" at bounding box center [540, 63] width 14 height 14
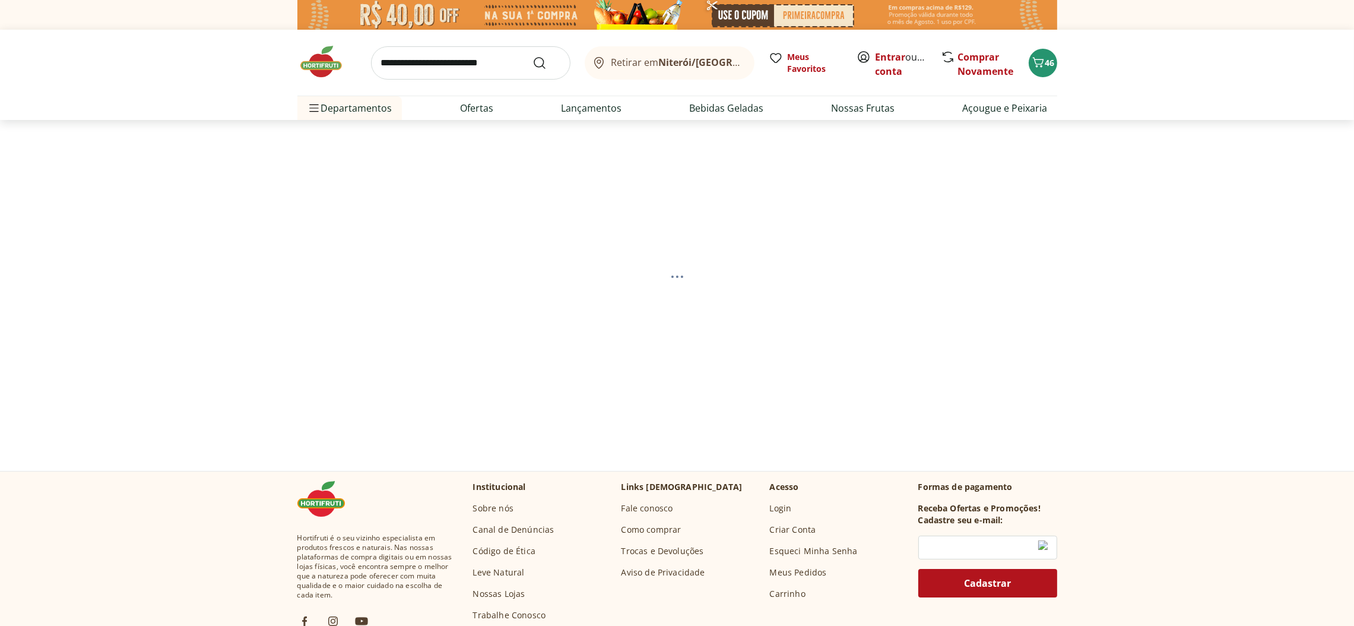
select select "**********"
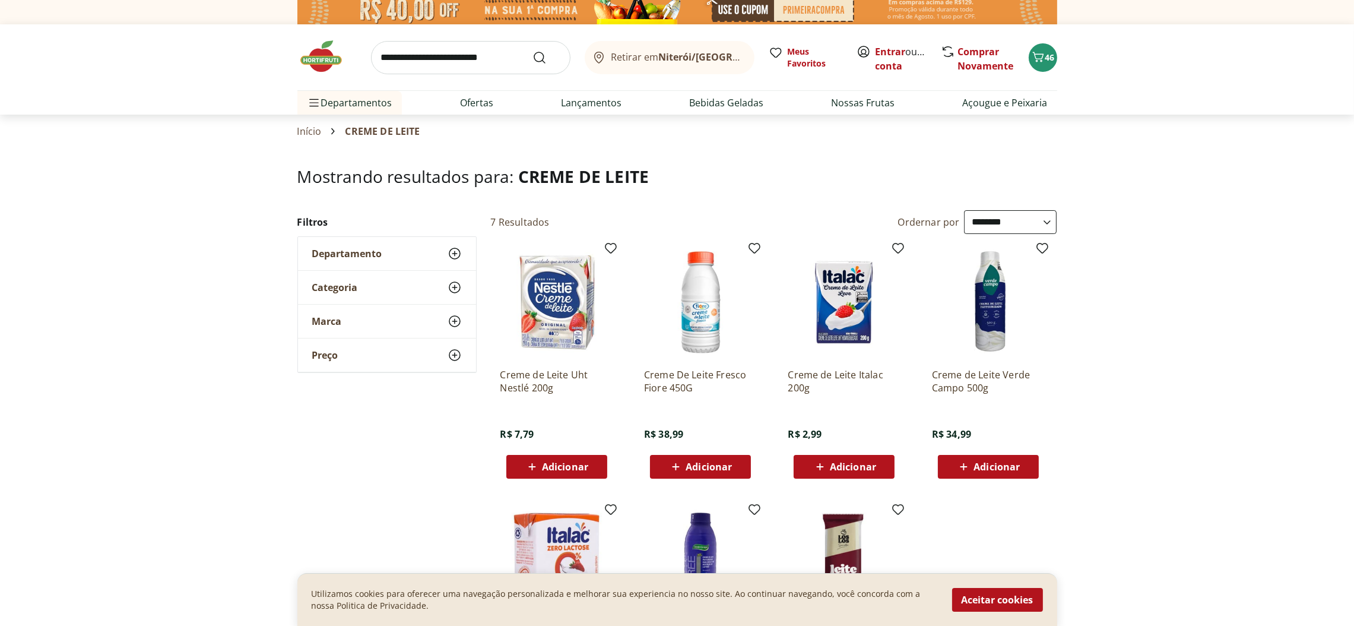
scroll to position [178, 0]
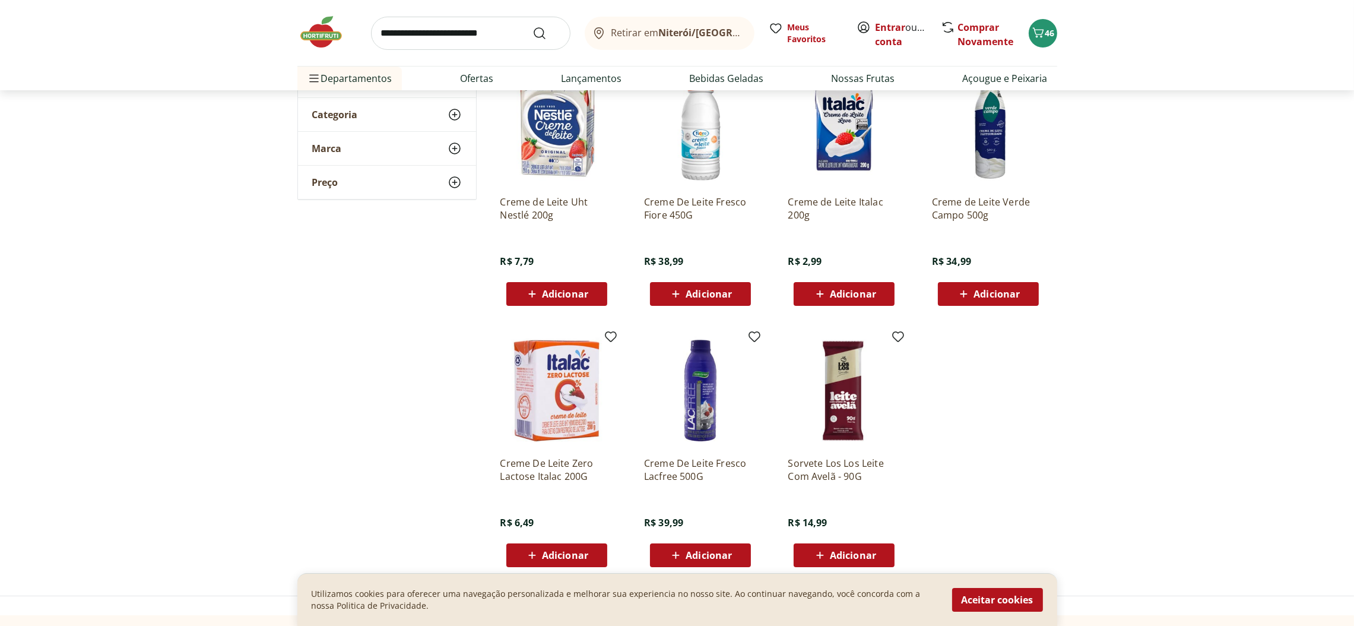
click at [857, 294] on span "Adicionar" at bounding box center [853, 293] width 46 height 9
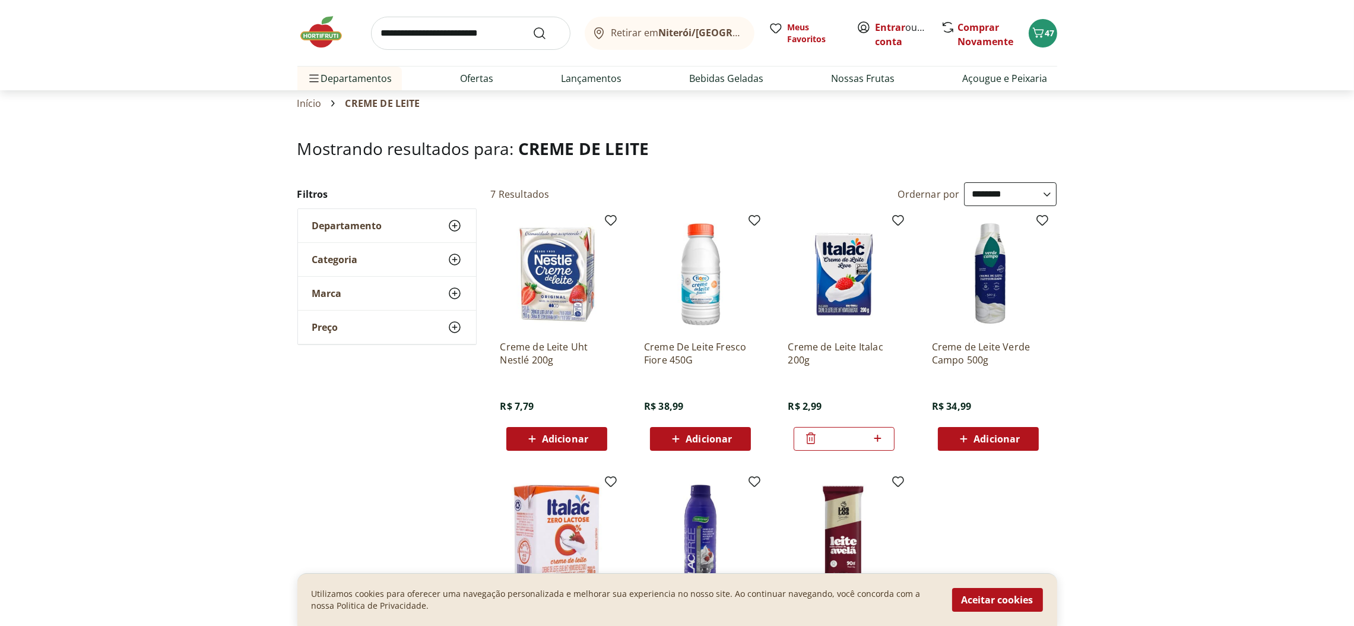
scroll to position [0, 0]
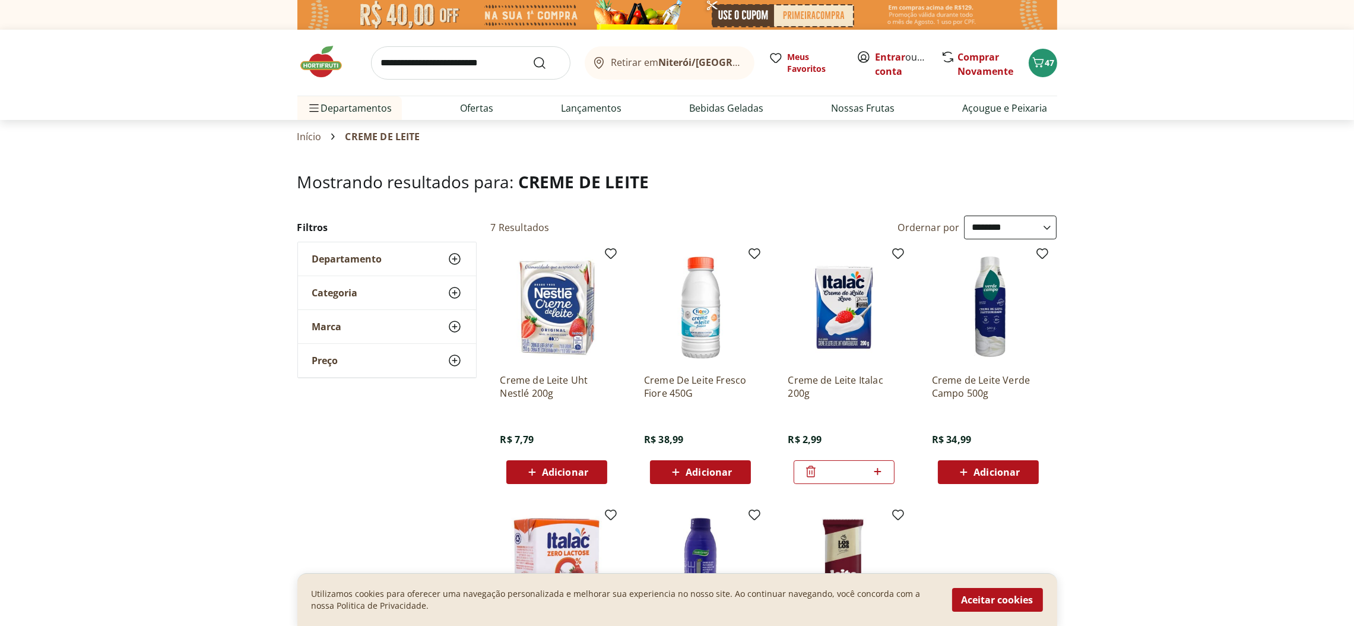
click at [476, 109] on link "Ofertas" at bounding box center [476, 108] width 33 height 14
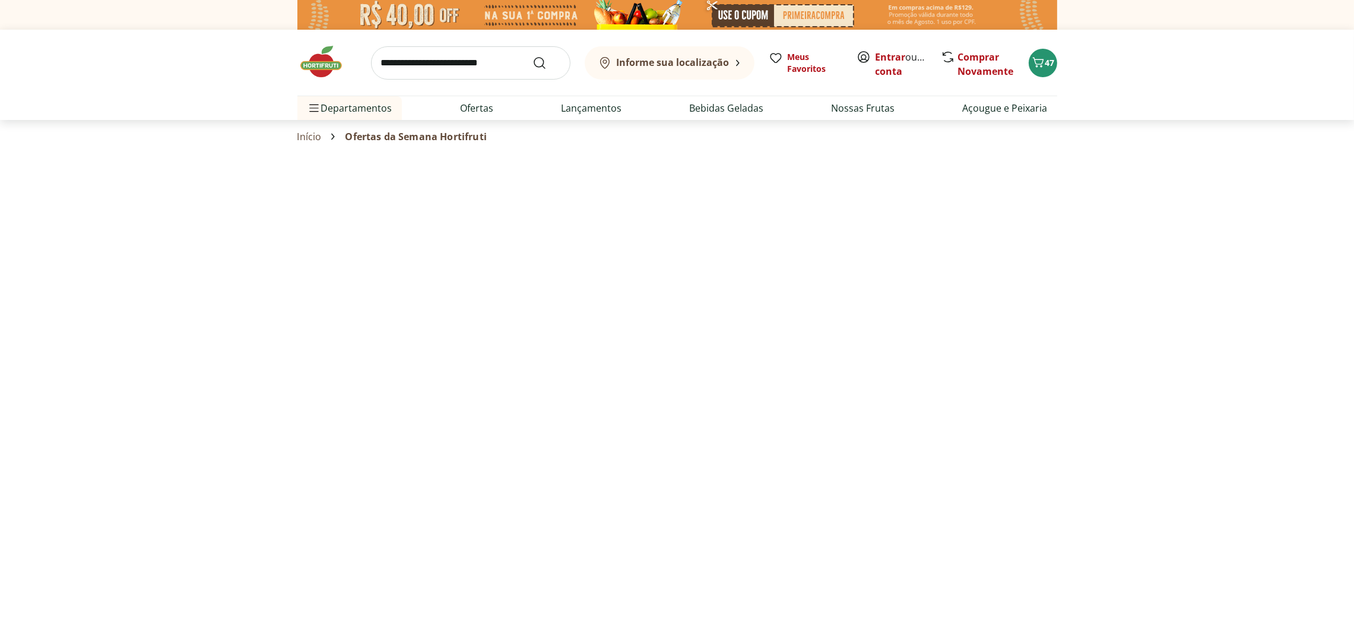
select select "**********"
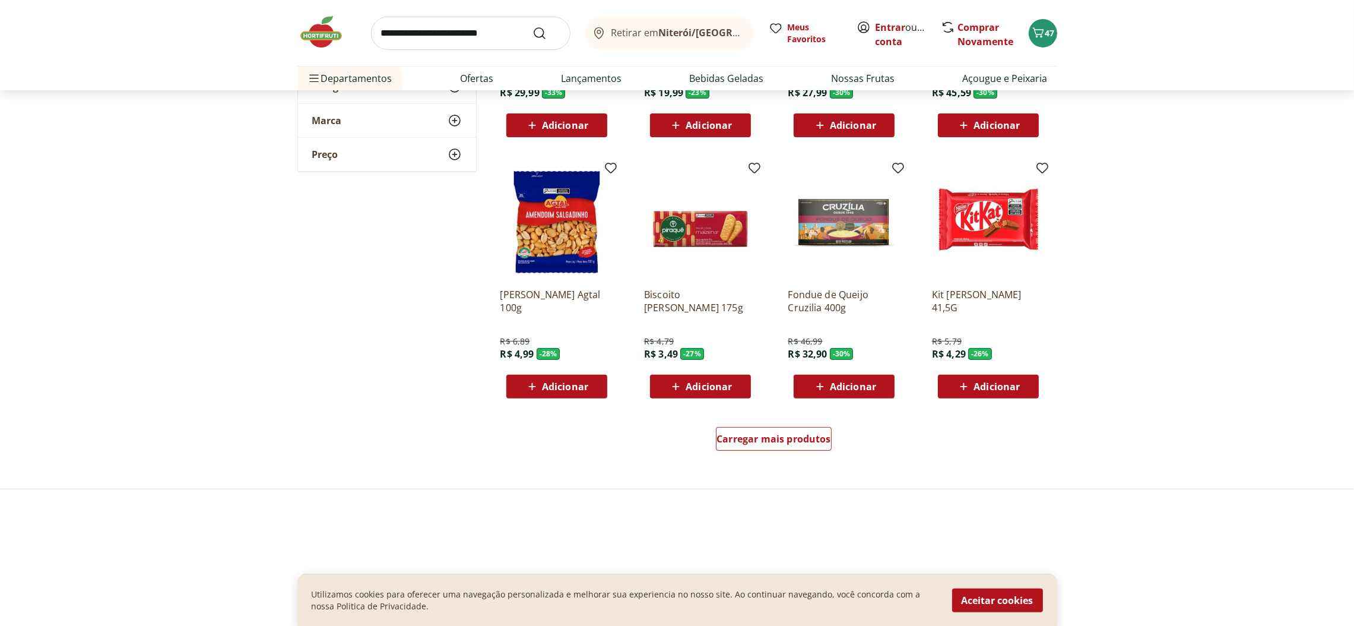
scroll to position [623, 0]
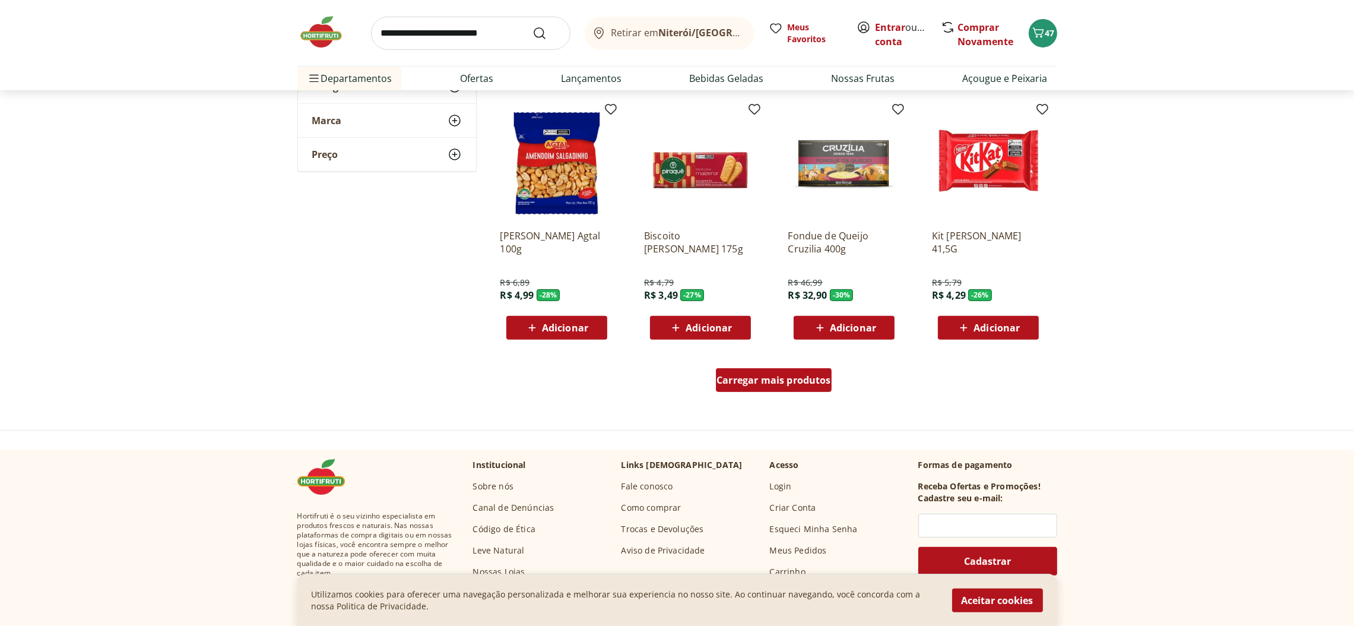
click at [796, 380] on span "Carregar mais produtos" at bounding box center [774, 379] width 115 height 9
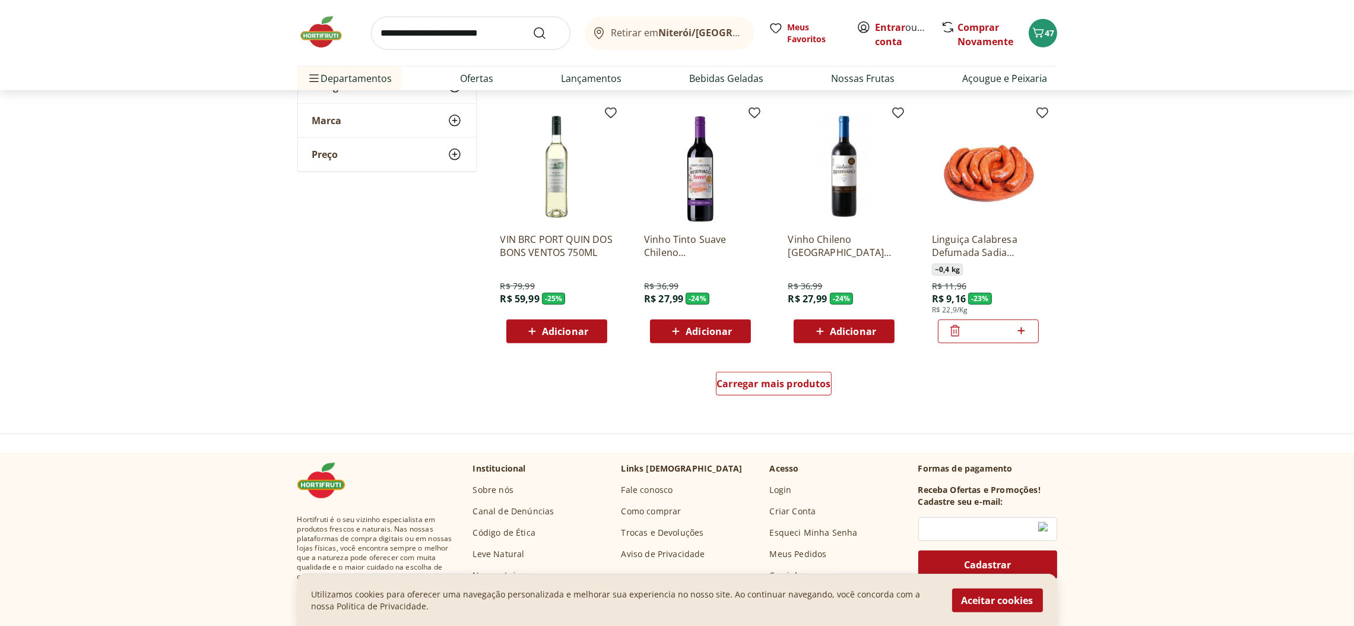
scroll to position [1425, 0]
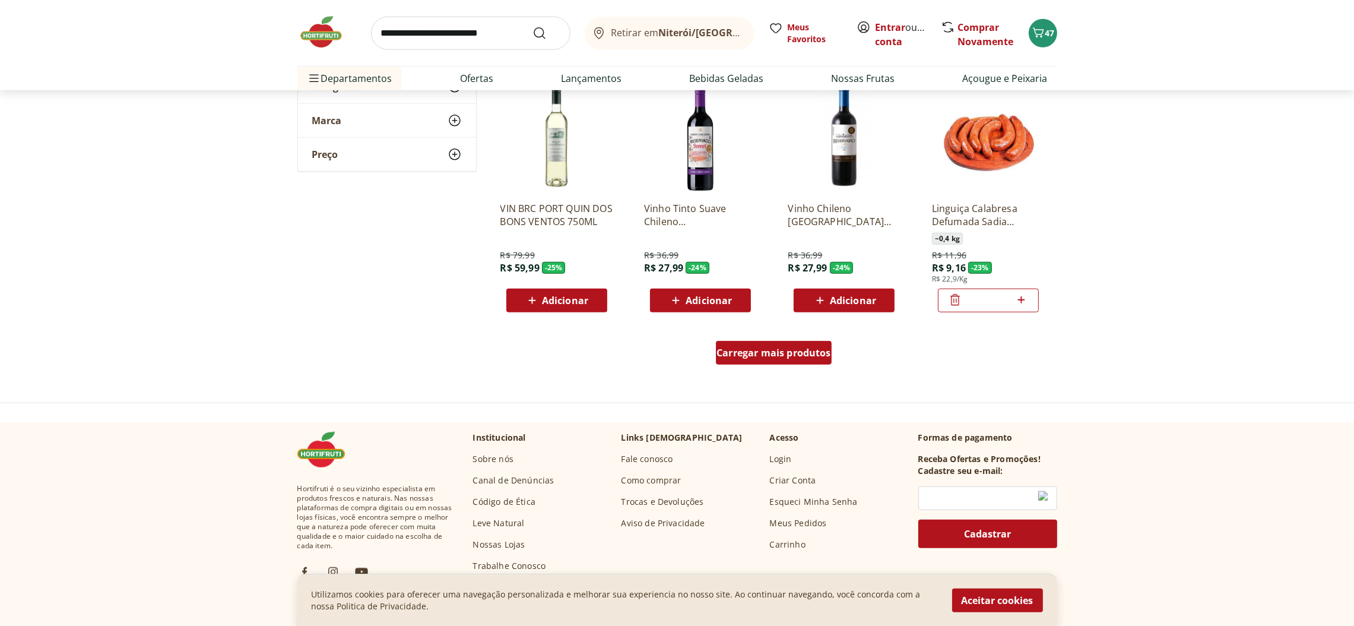
click at [799, 351] on span "Carregar mais produtos" at bounding box center [774, 352] width 115 height 9
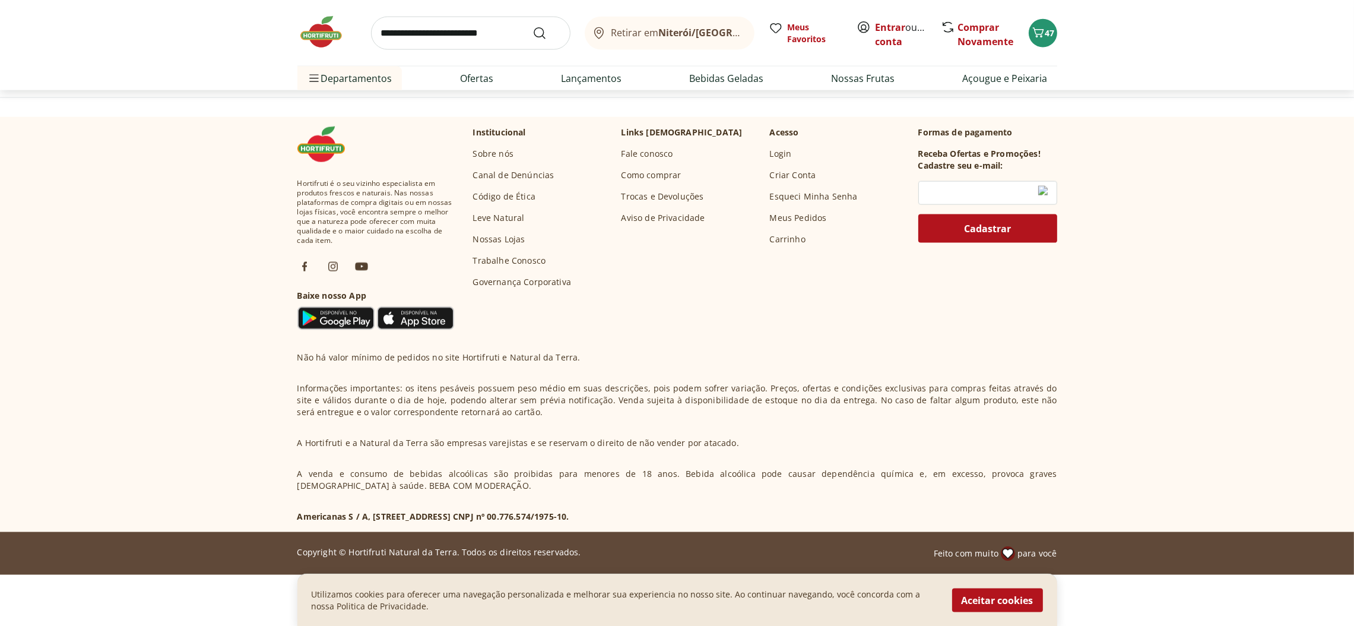
scroll to position [2506, 0]
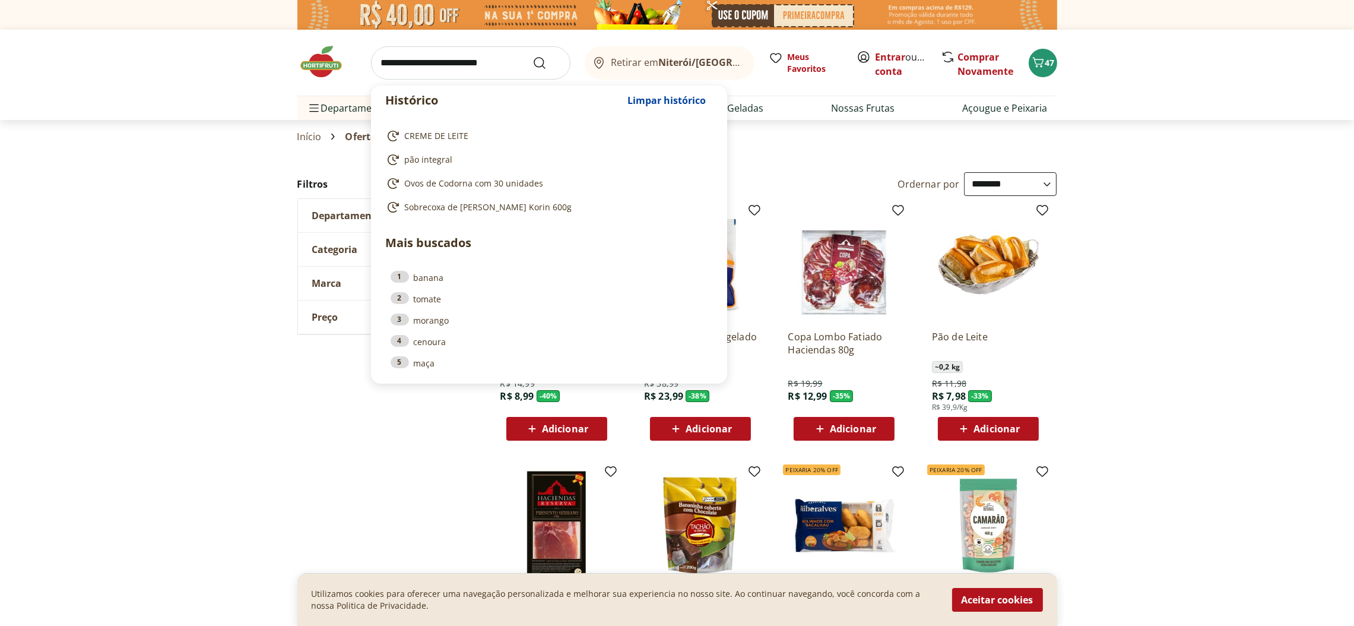
click at [521, 56] on input "search" at bounding box center [470, 62] width 199 height 33
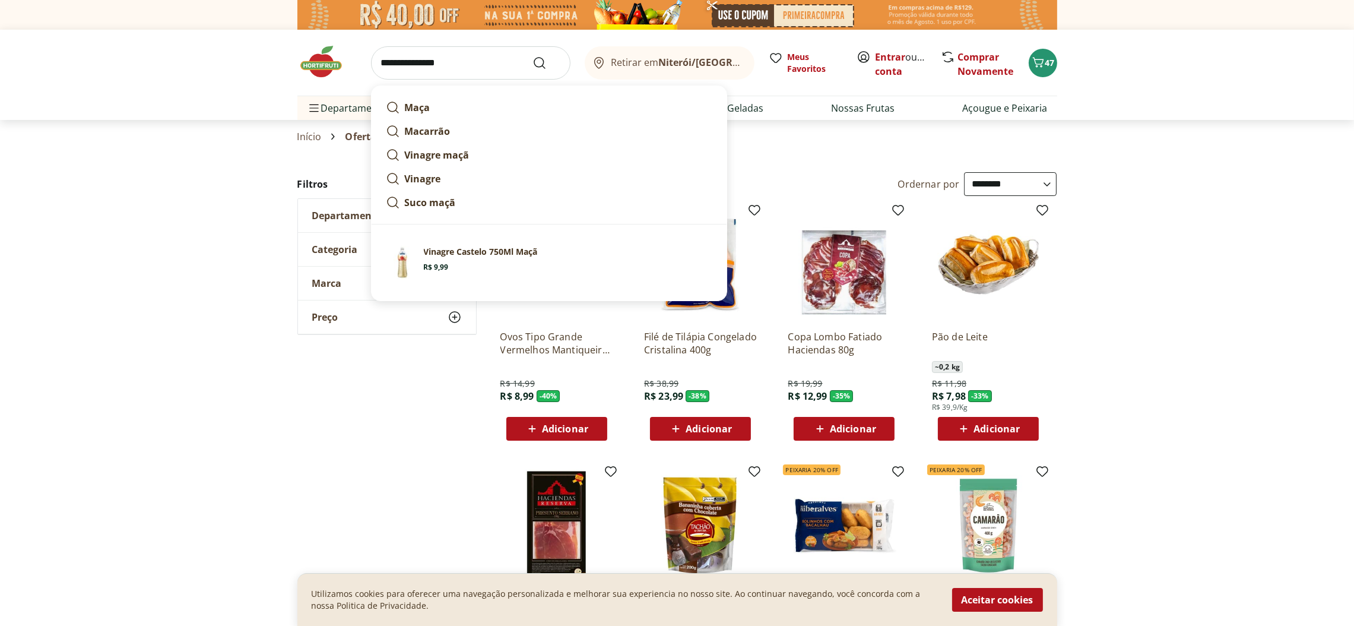
type input "**********"
click at [543, 62] on icon "Submit Search" at bounding box center [540, 63] width 14 height 14
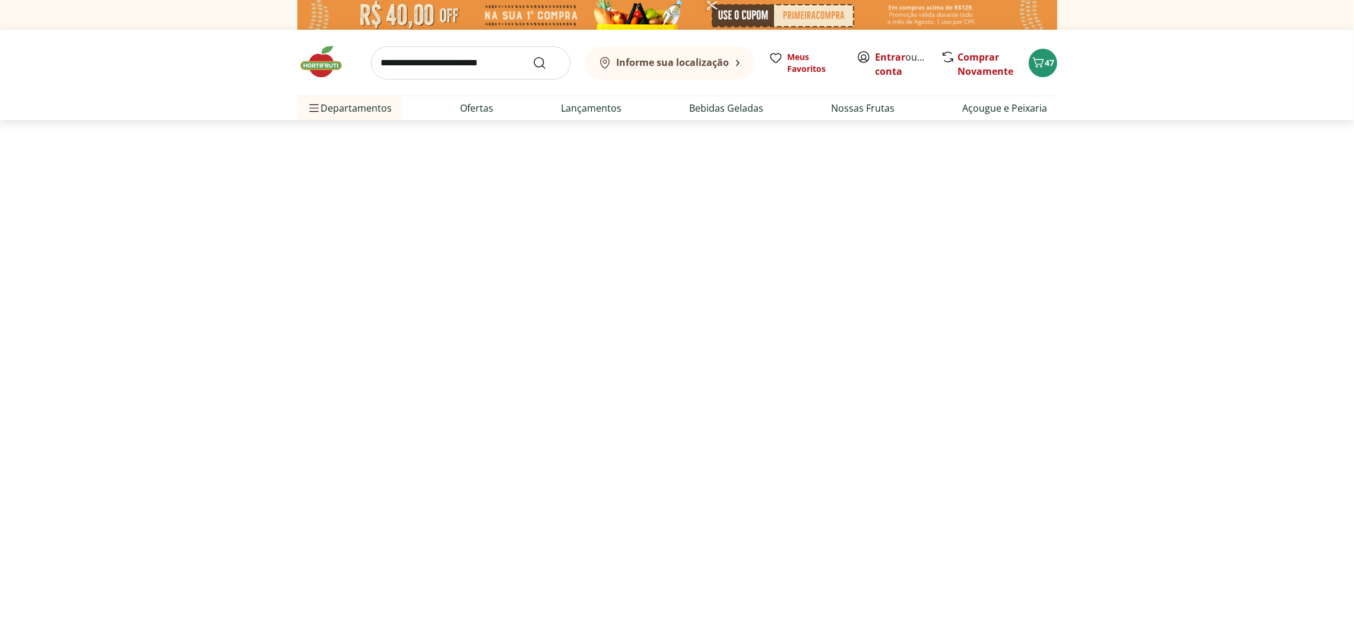
select select "**********"
